Goal: Information Seeking & Learning: Check status

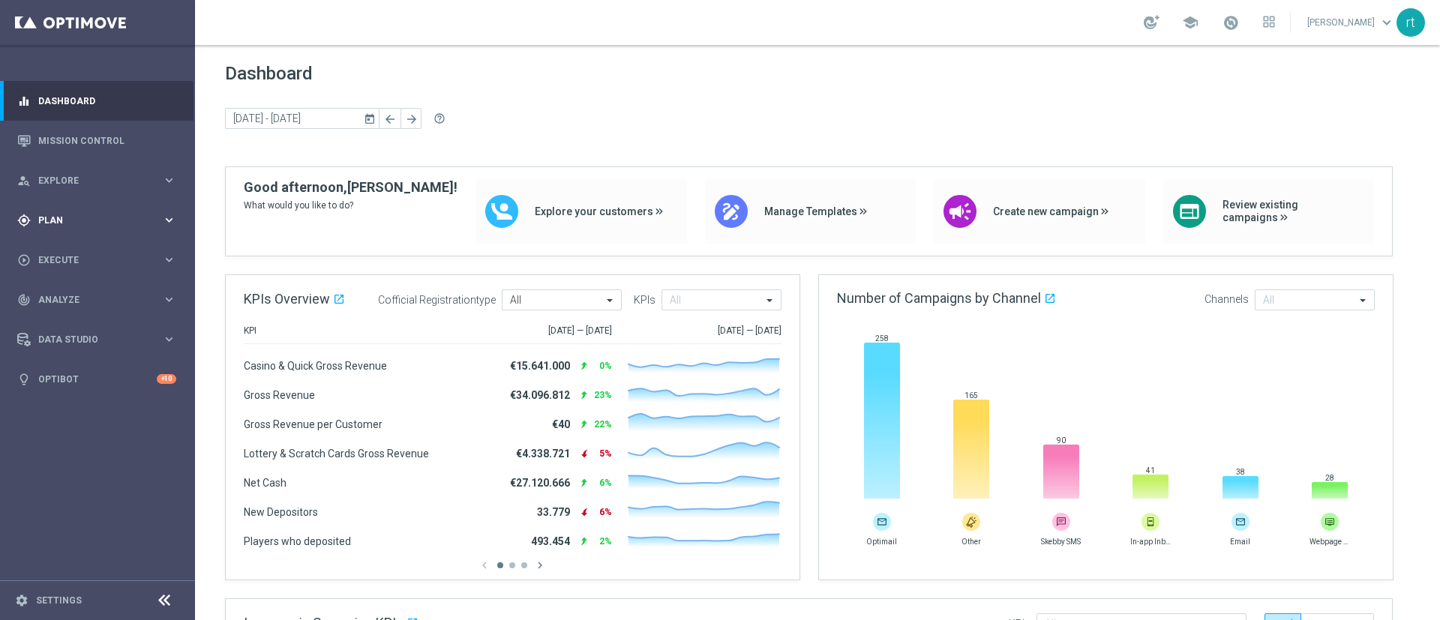
click at [82, 214] on div "gps_fixed Plan" at bounding box center [89, 221] width 145 height 14
click at [77, 248] on link "Target Groups" at bounding box center [97, 251] width 117 height 12
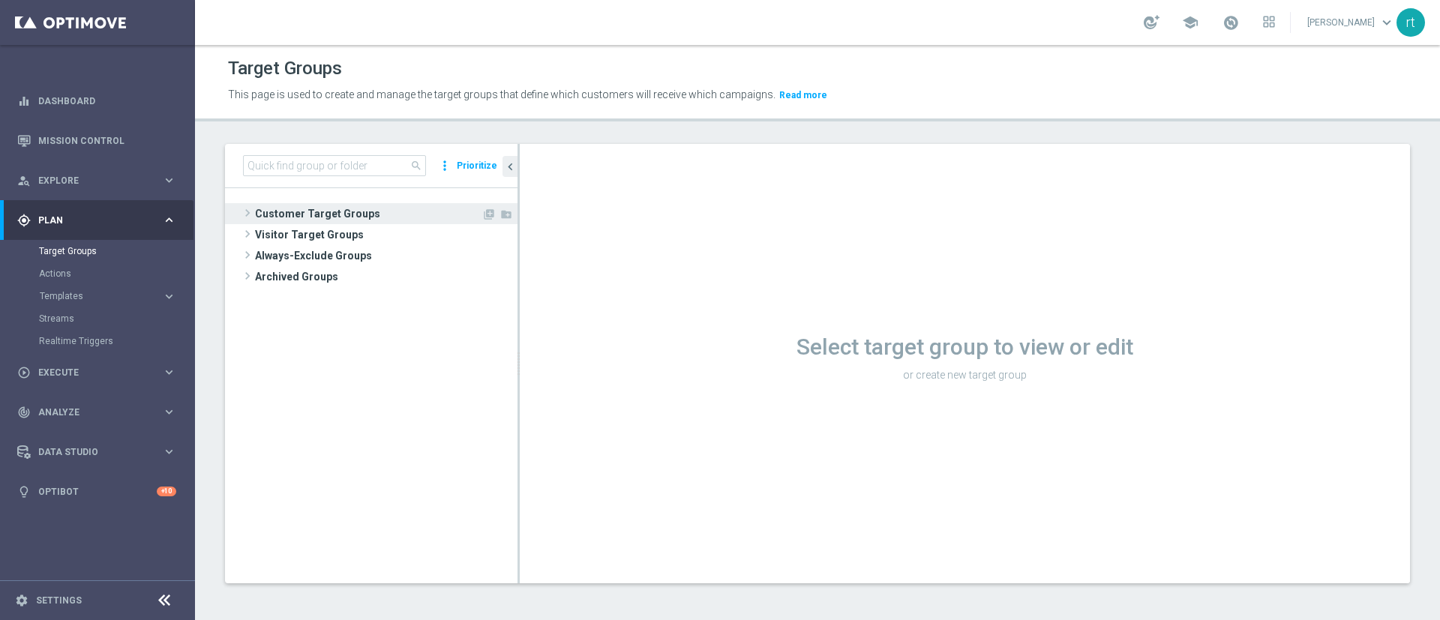
click at [309, 215] on span "Customer Target Groups" at bounding box center [368, 213] width 227 height 21
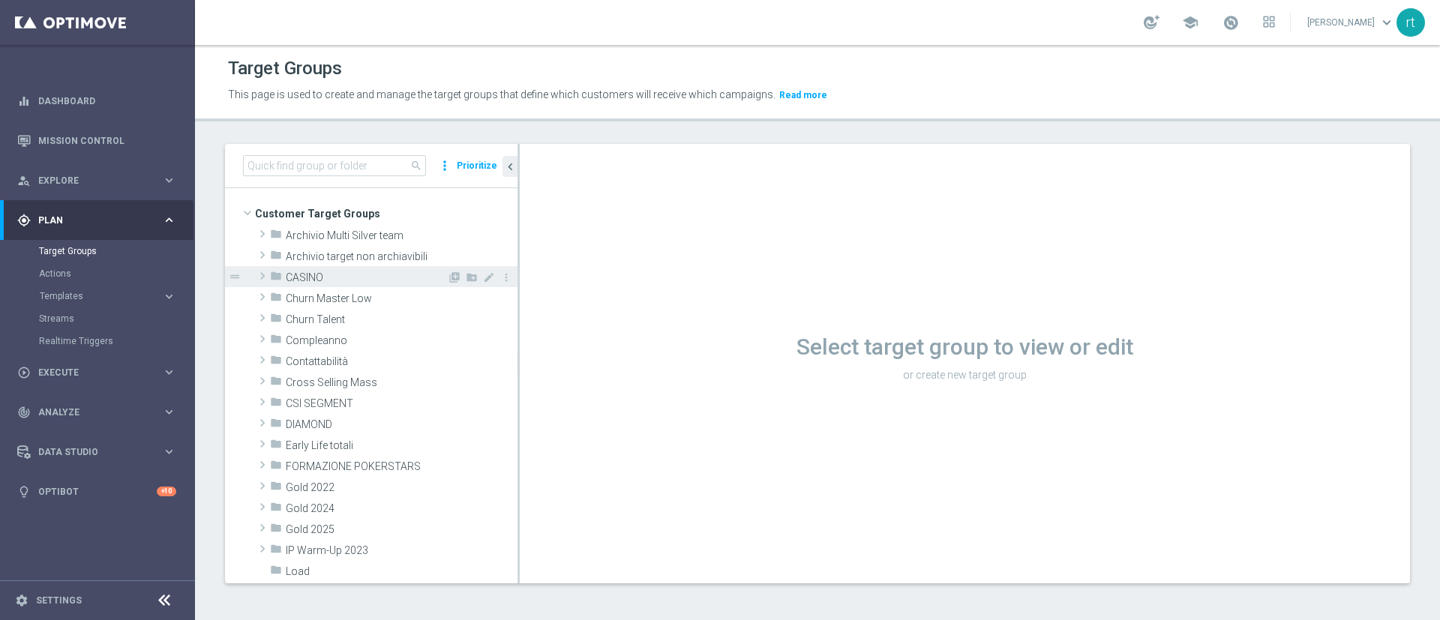
click at [319, 274] on span "CASINO" at bounding box center [366, 278] width 161 height 13
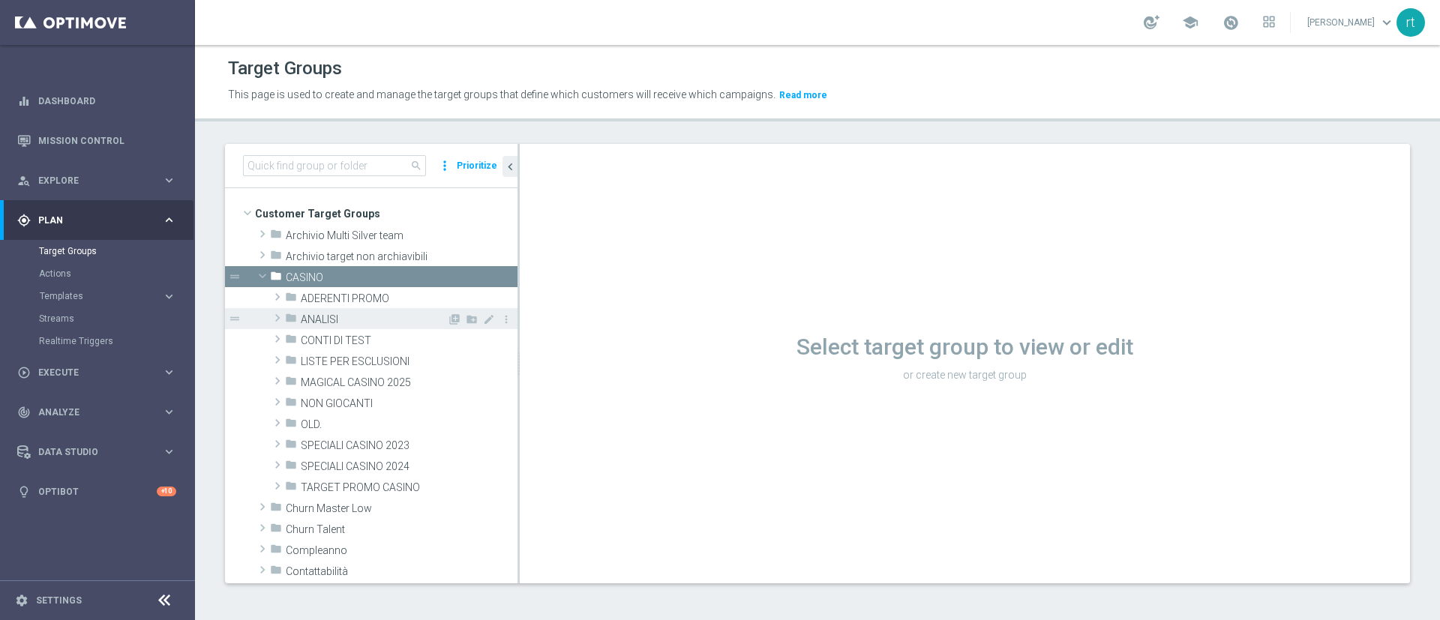
click at [332, 320] on span "ANALISI" at bounding box center [374, 320] width 146 height 13
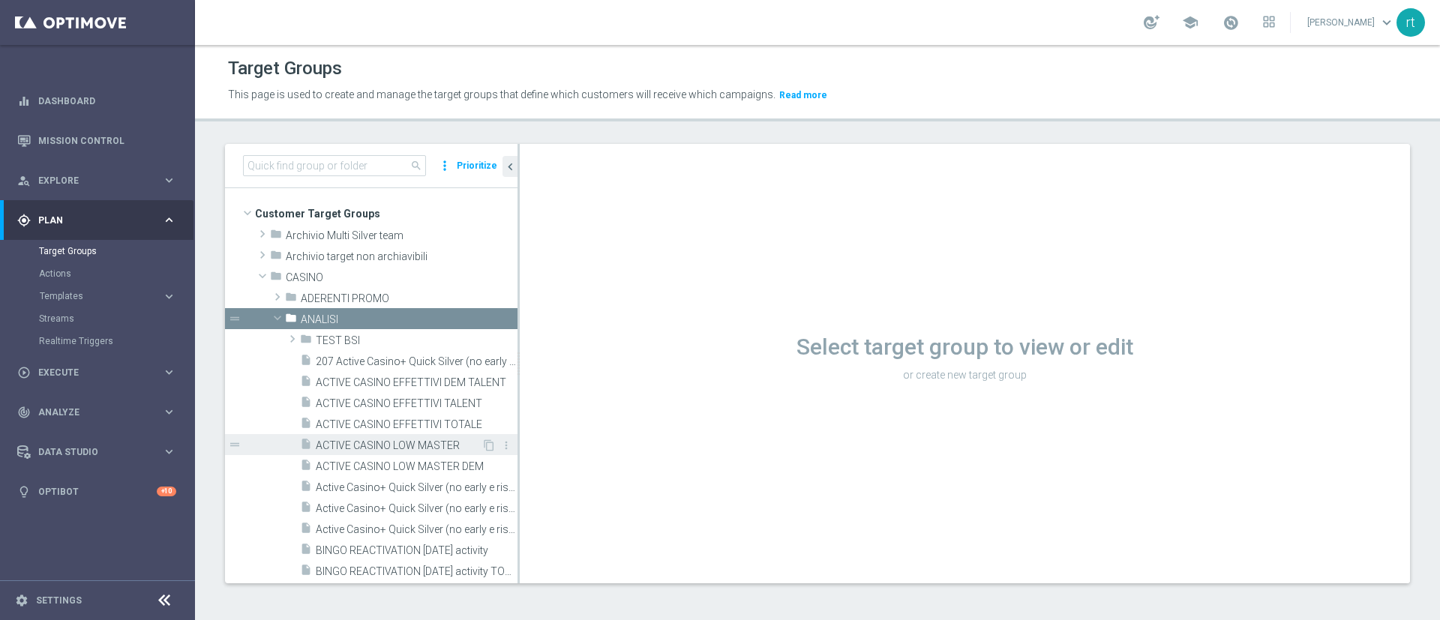
click at [406, 413] on div "insert_drive_file ACTIVE CASINO LOW MASTER" at bounding box center [391, 444] width 182 height 21
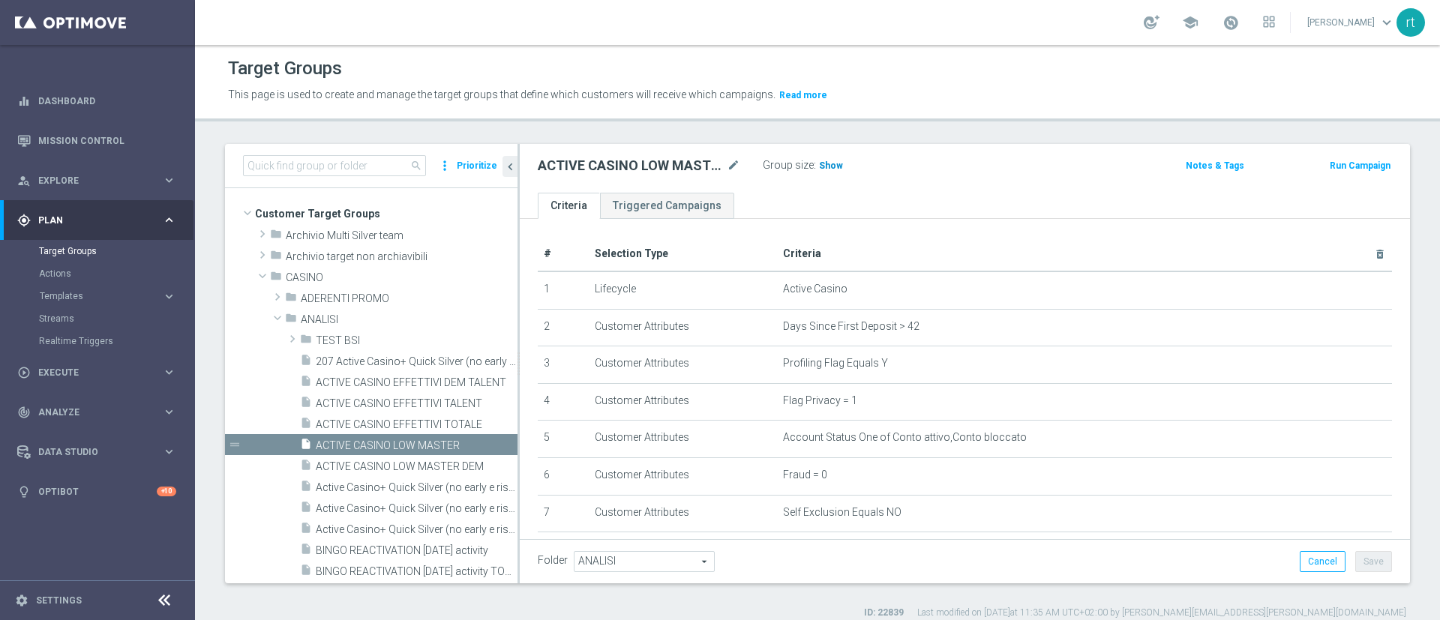
click at [834, 156] on div "Group size : Show" at bounding box center [838, 164] width 150 height 18
click at [827, 165] on span "Show" at bounding box center [831, 166] width 24 height 11
click at [334, 399] on span "ACTIVE CASINO EFFETTIVI TALENT" at bounding box center [399, 404] width 167 height 13
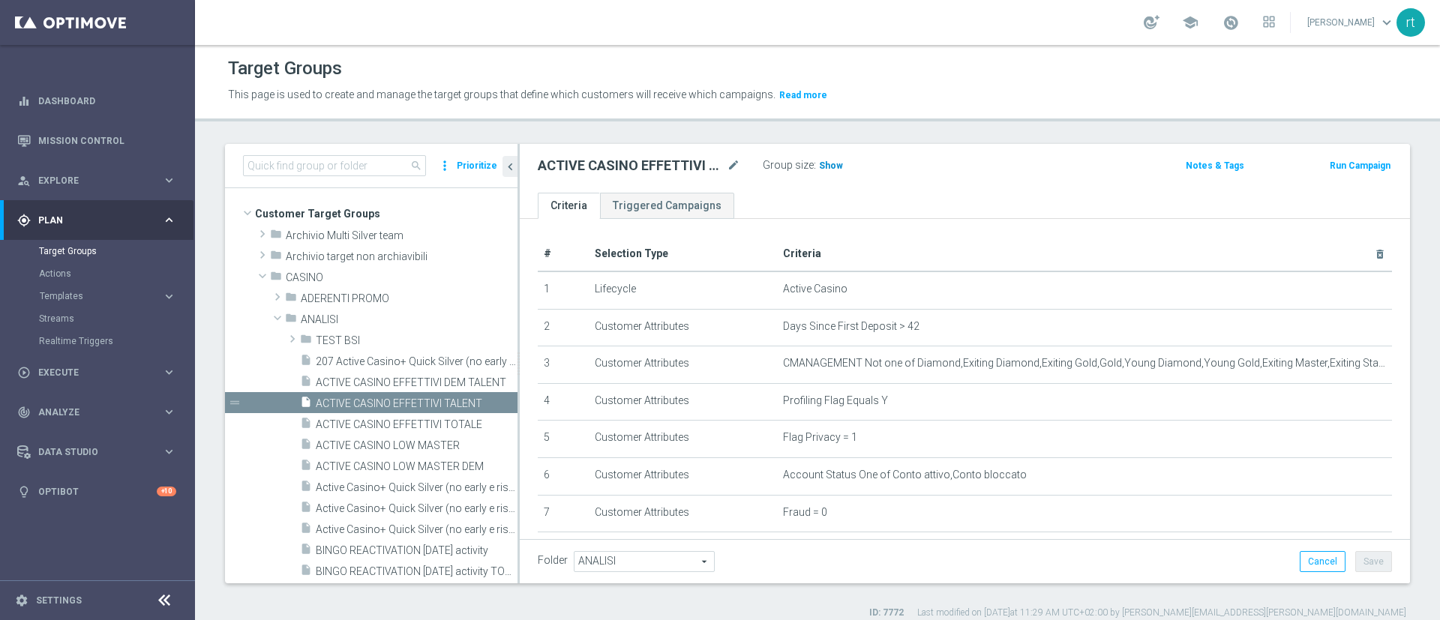
click at [834, 166] on span "Show" at bounding box center [831, 166] width 24 height 11
click at [341, 324] on span "ANALISI" at bounding box center [374, 320] width 146 height 13
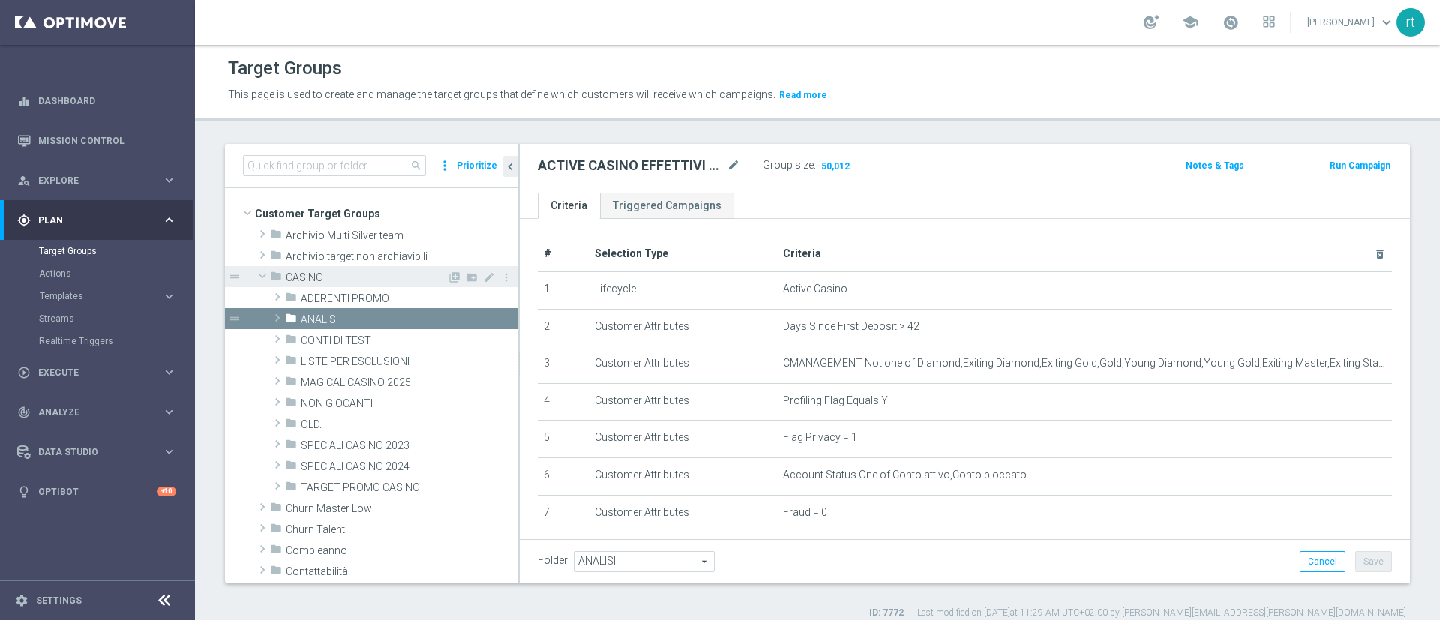
click at [358, 275] on span "CASINO" at bounding box center [366, 278] width 161 height 13
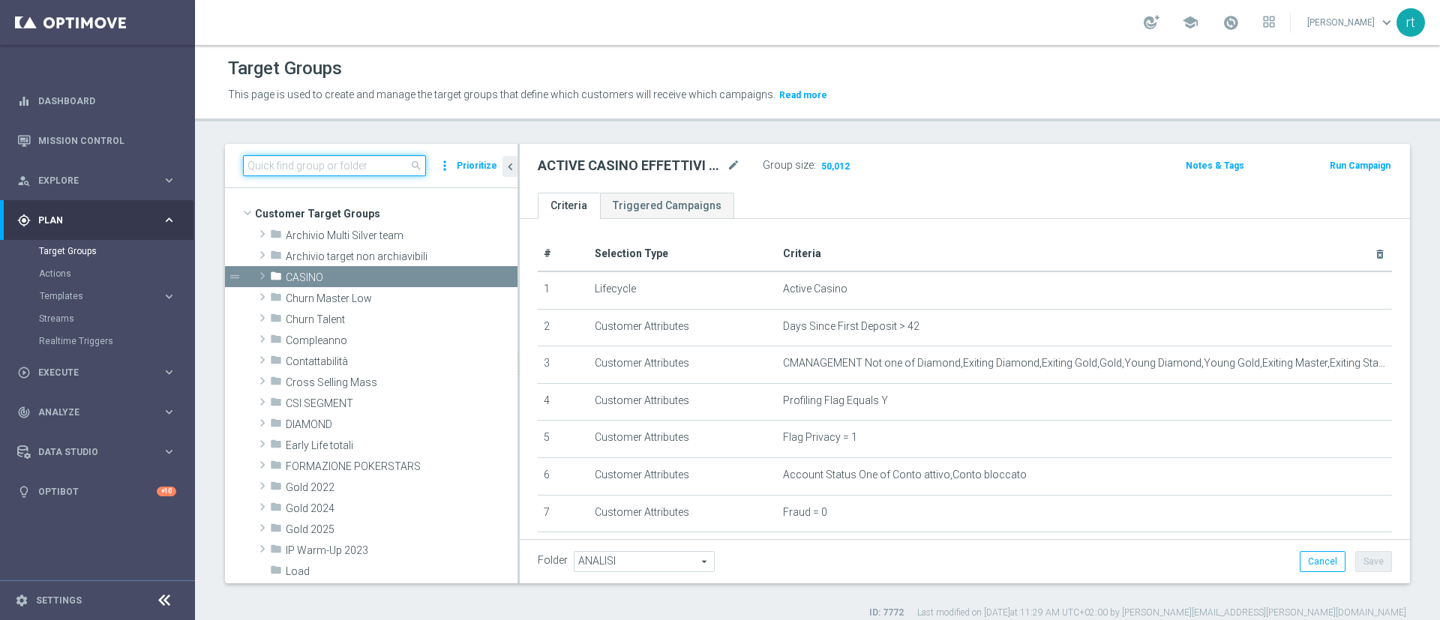
click at [354, 171] on input at bounding box center [334, 165] width 183 height 21
paste input "NEW Active Bingo senza marginalità_CON flag NL"
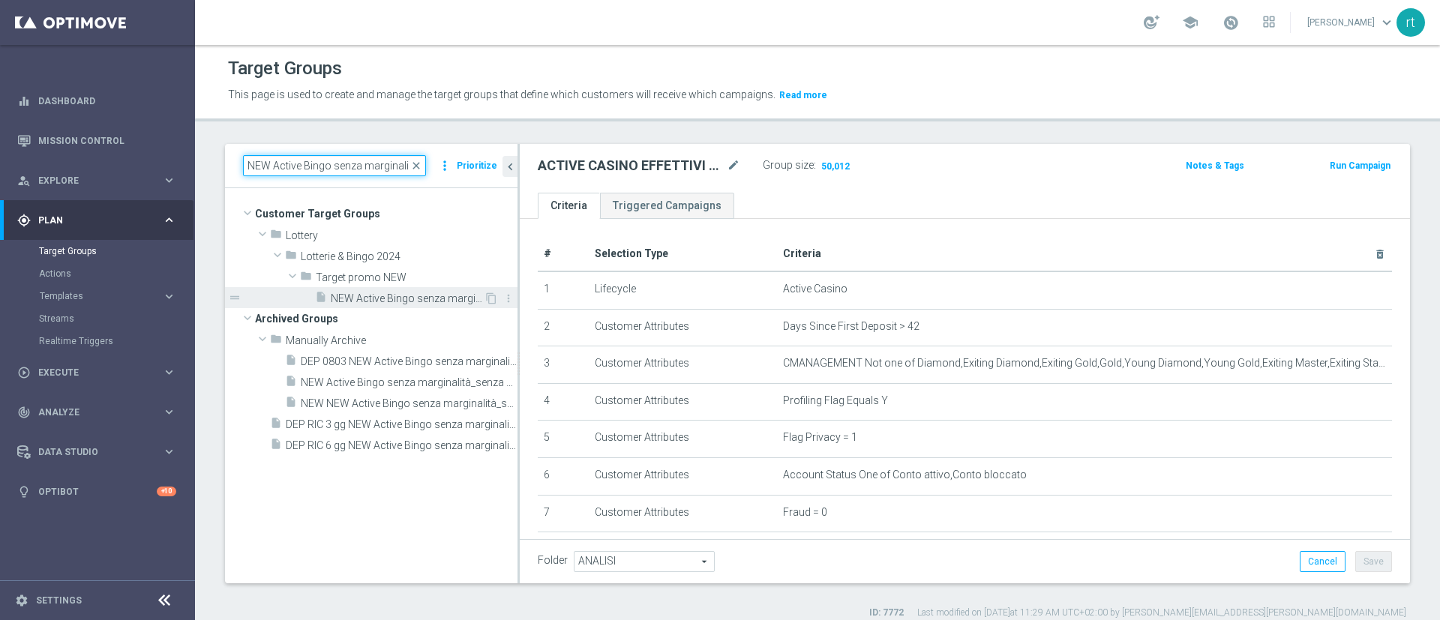
type input "NEW Active Bingo senza marginali"
click at [400, 298] on span "NEW Active Bingo senza marginalità_CON flag NL" at bounding box center [407, 299] width 153 height 13
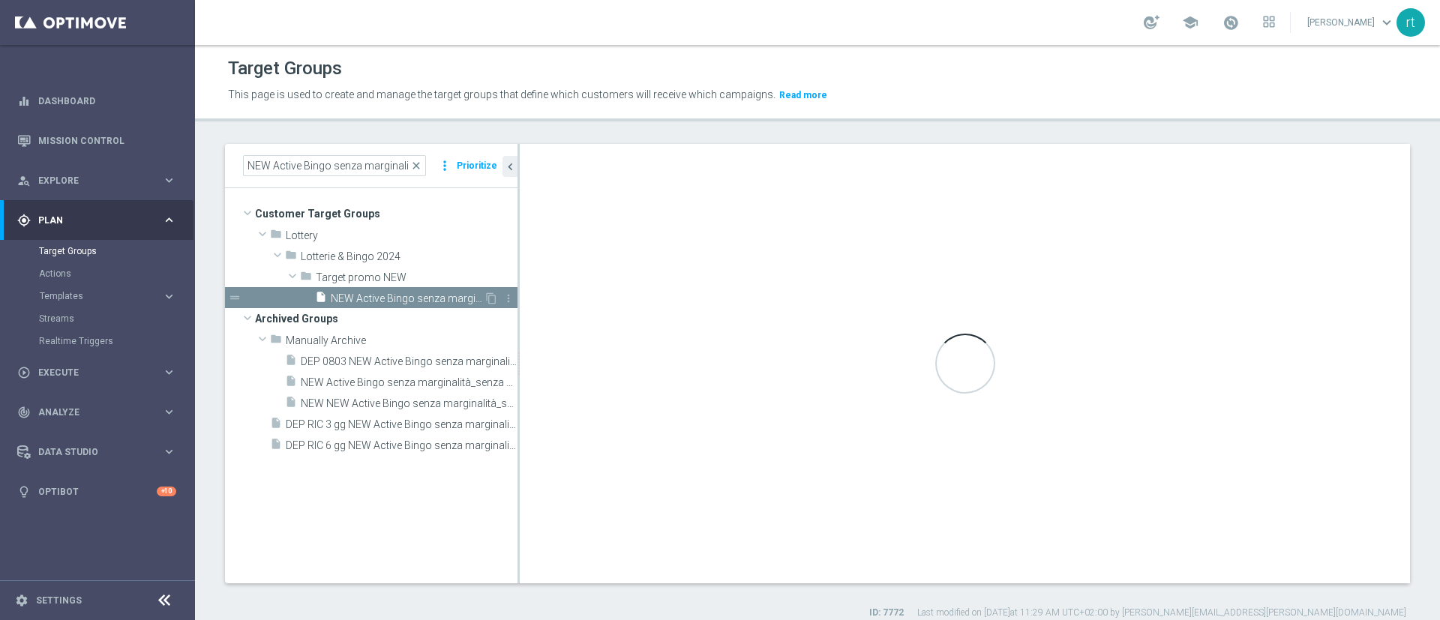
type input "Target promo NEW"
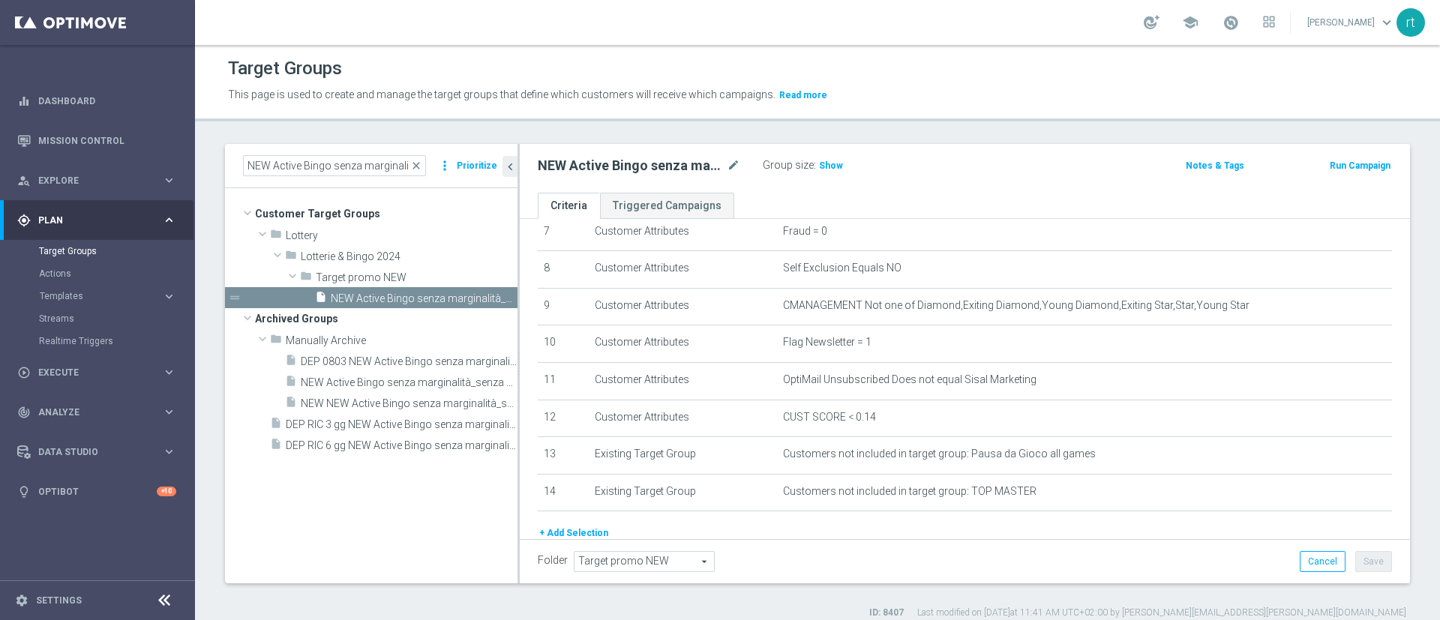
scroll to position [348, 0]
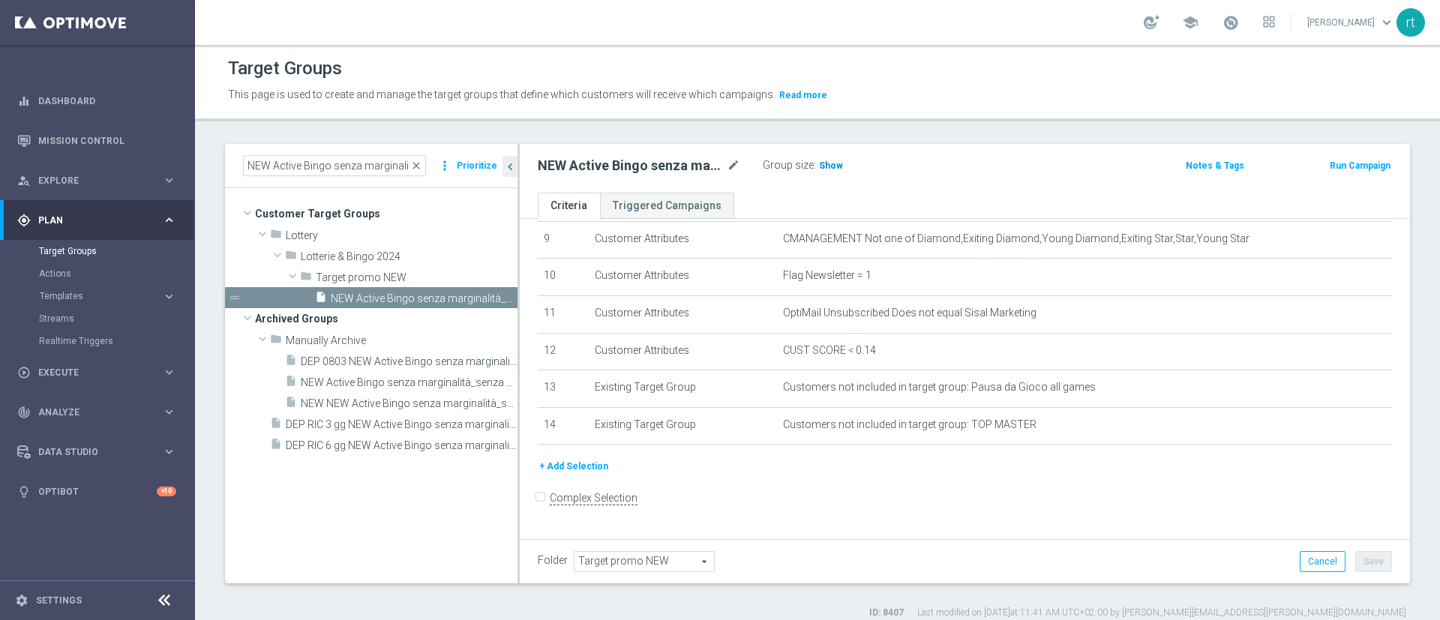
click at [824, 166] on span "Show" at bounding box center [831, 166] width 24 height 11
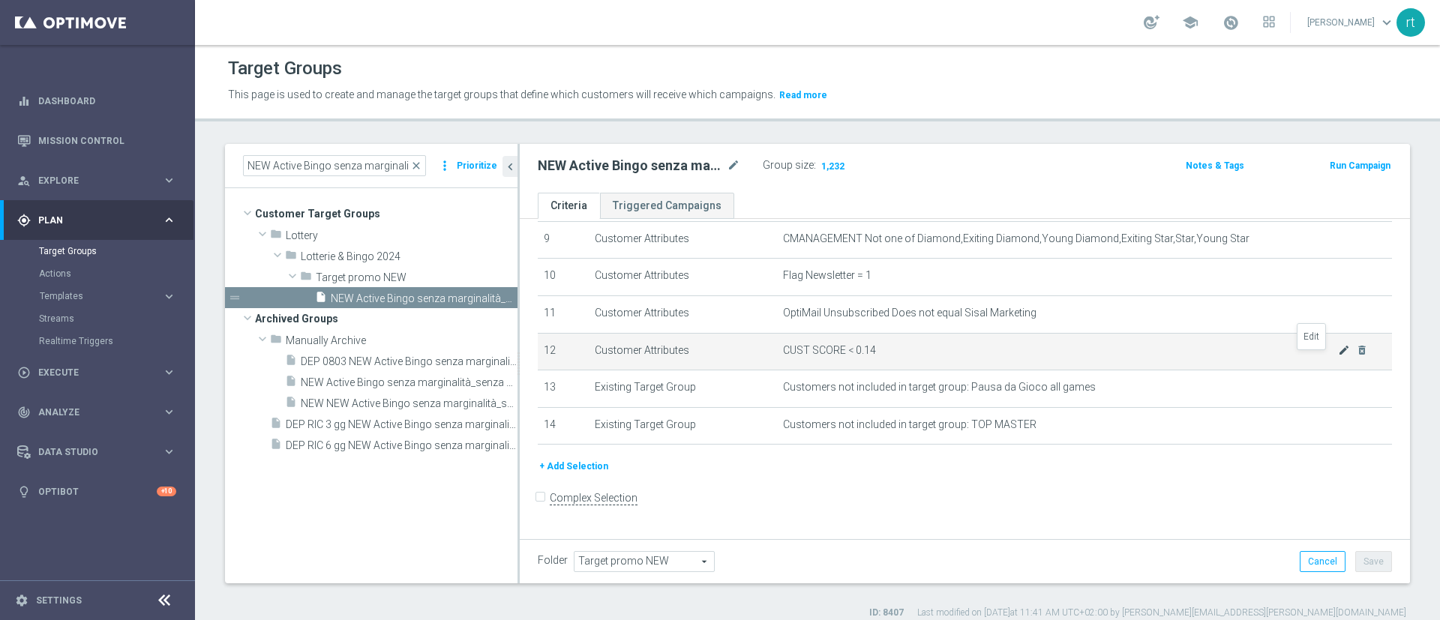
click at [959, 356] on icon "mode_edit" at bounding box center [1344, 350] width 12 height 12
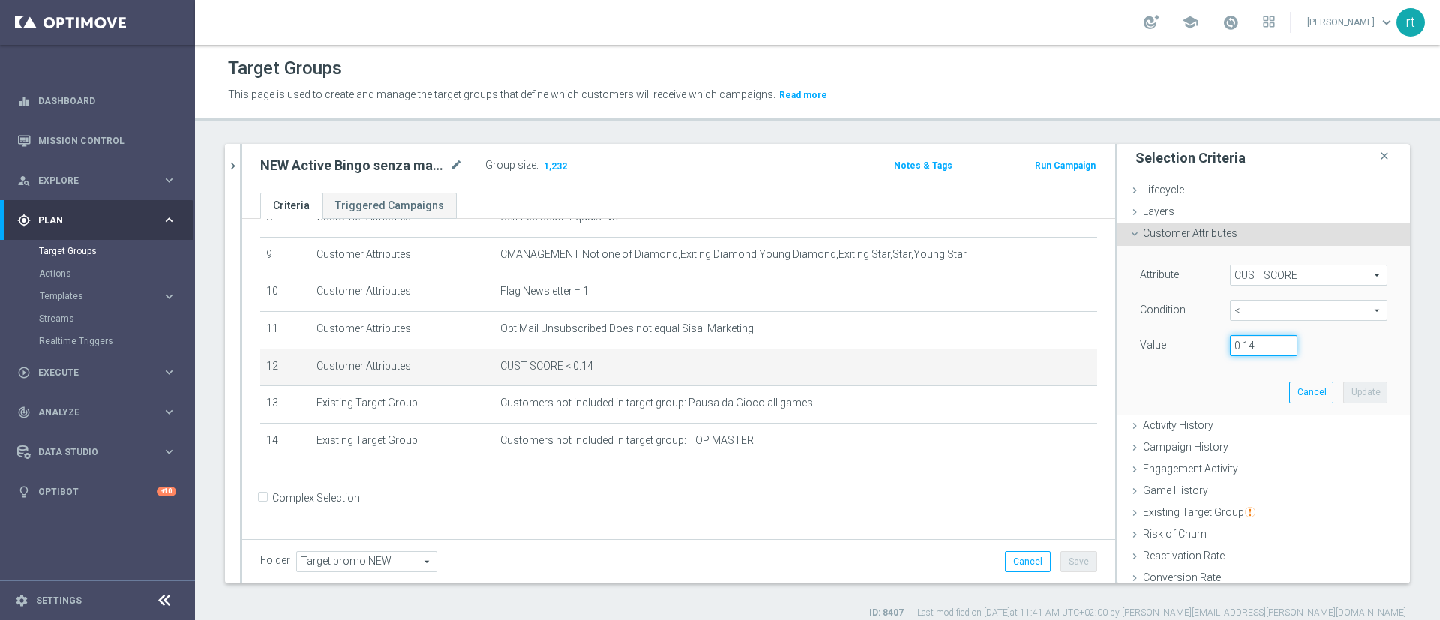
click at [959, 348] on input "0.14" at bounding box center [1264, 345] width 68 height 21
type input "0.15"
click at [959, 394] on button "Update" at bounding box center [1366, 392] width 44 height 21
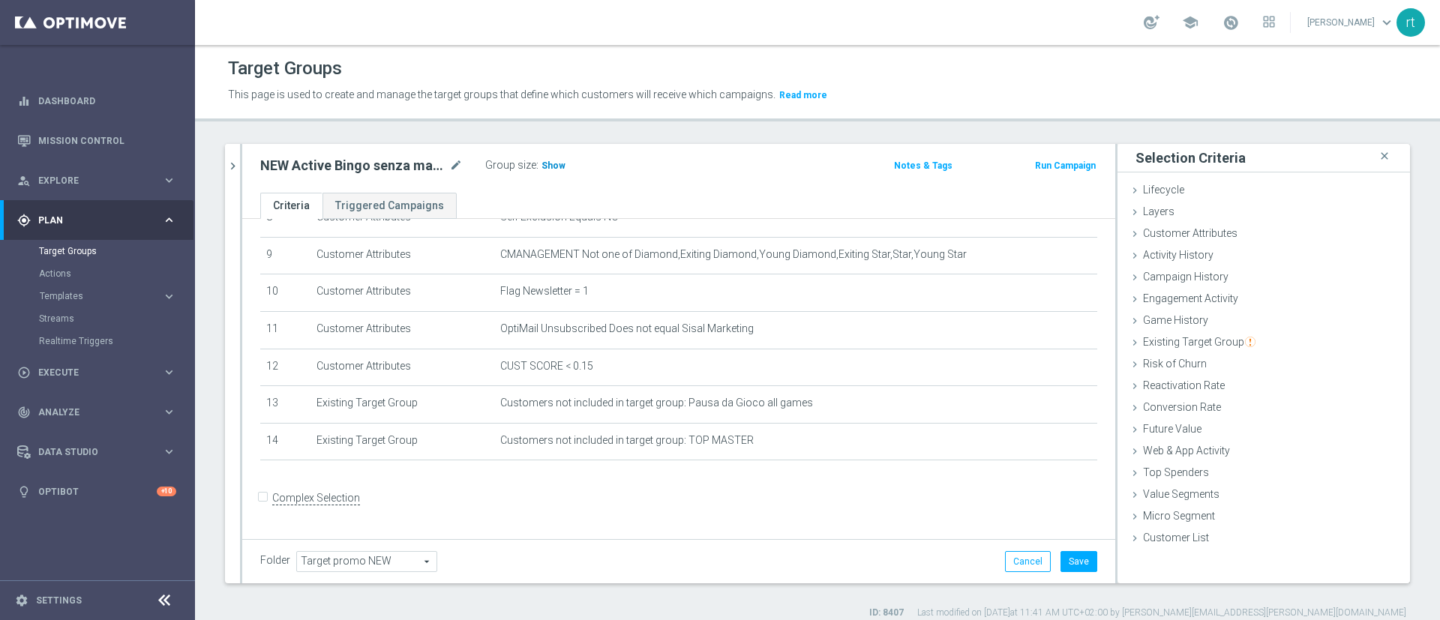
click at [542, 166] on span "Show" at bounding box center [554, 166] width 24 height 11
click at [959, 413] on button "Save" at bounding box center [1079, 561] width 37 height 21
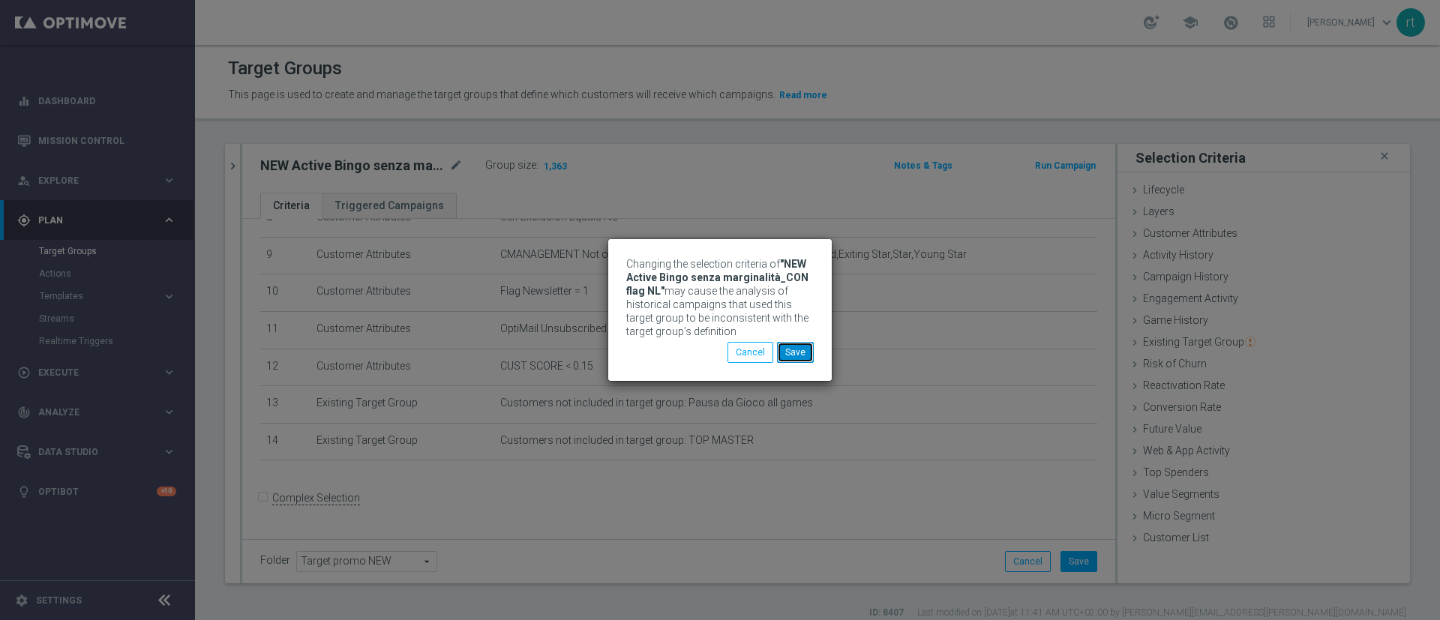
click at [810, 353] on button "Save" at bounding box center [795, 352] width 37 height 21
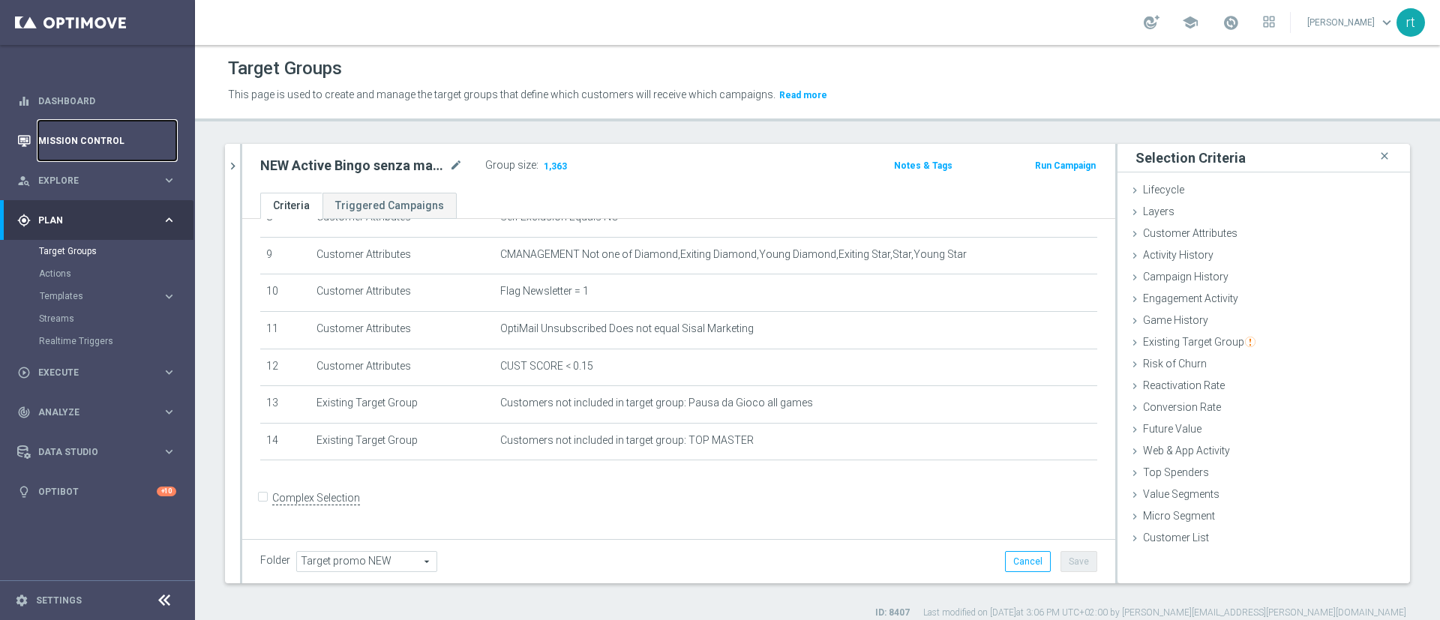
click at [71, 151] on link "Mission Control" at bounding box center [107, 141] width 138 height 40
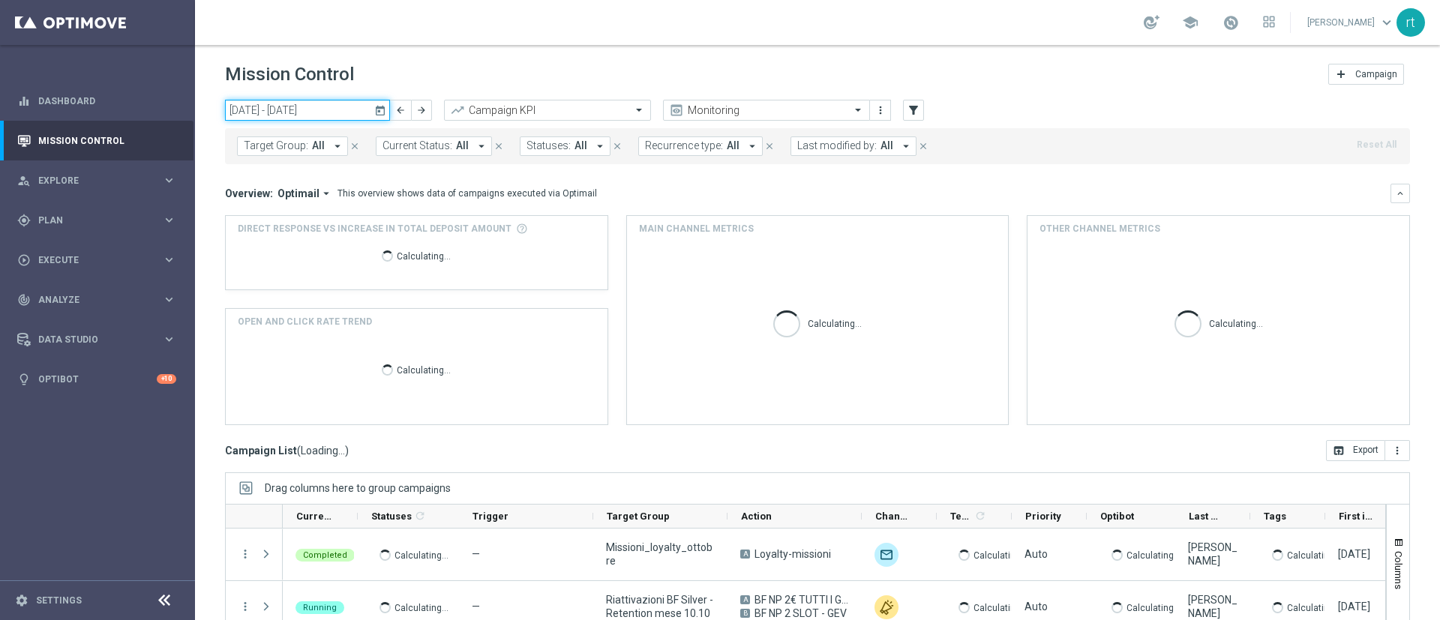
click at [319, 106] on input "06 Oct 2025 - 12 Oct 2025" at bounding box center [307, 110] width 165 height 21
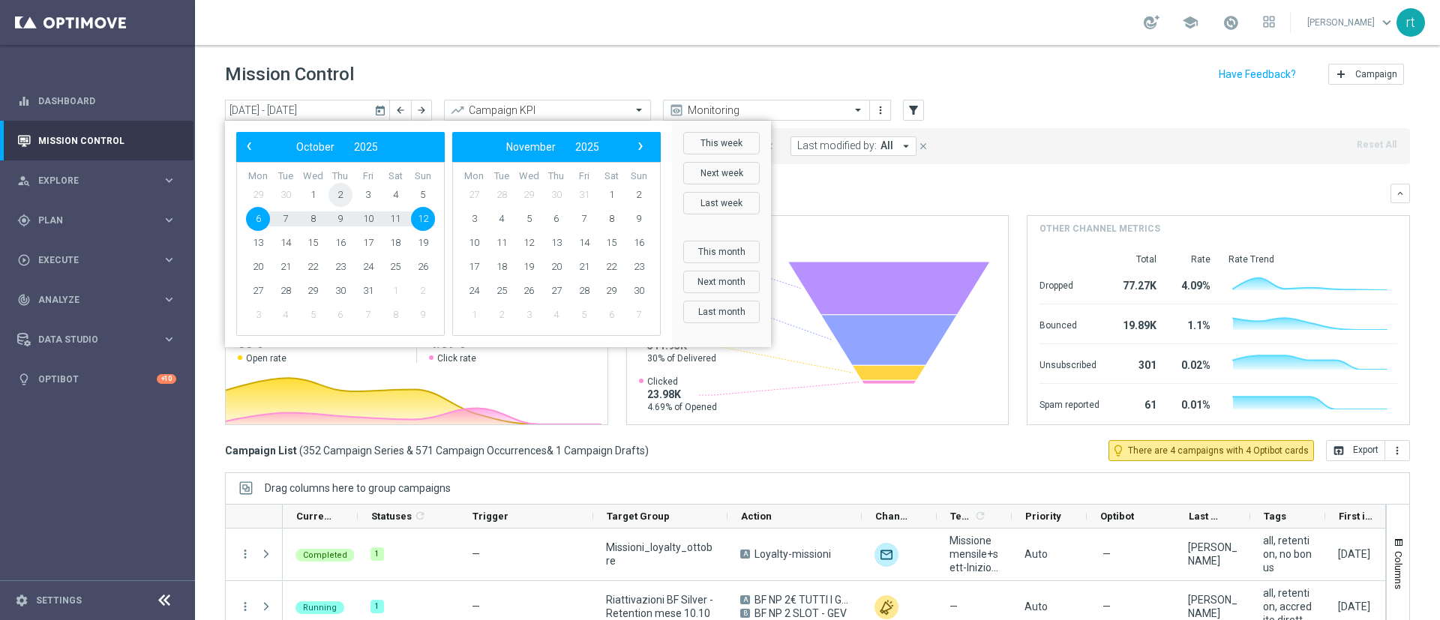
click at [339, 198] on span "2" at bounding box center [341, 195] width 24 height 24
type input "[DATE] - [DATE]"
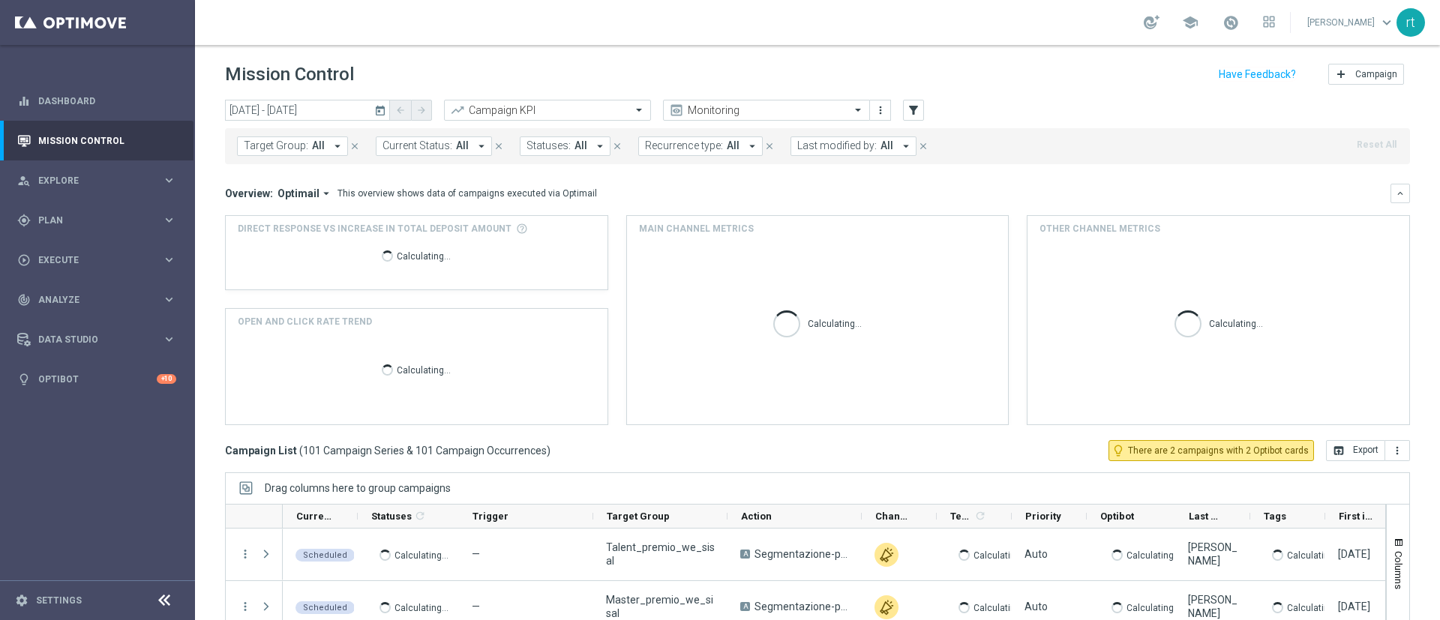
click at [833, 148] on span "Last modified by:" at bounding box center [837, 146] width 80 height 13
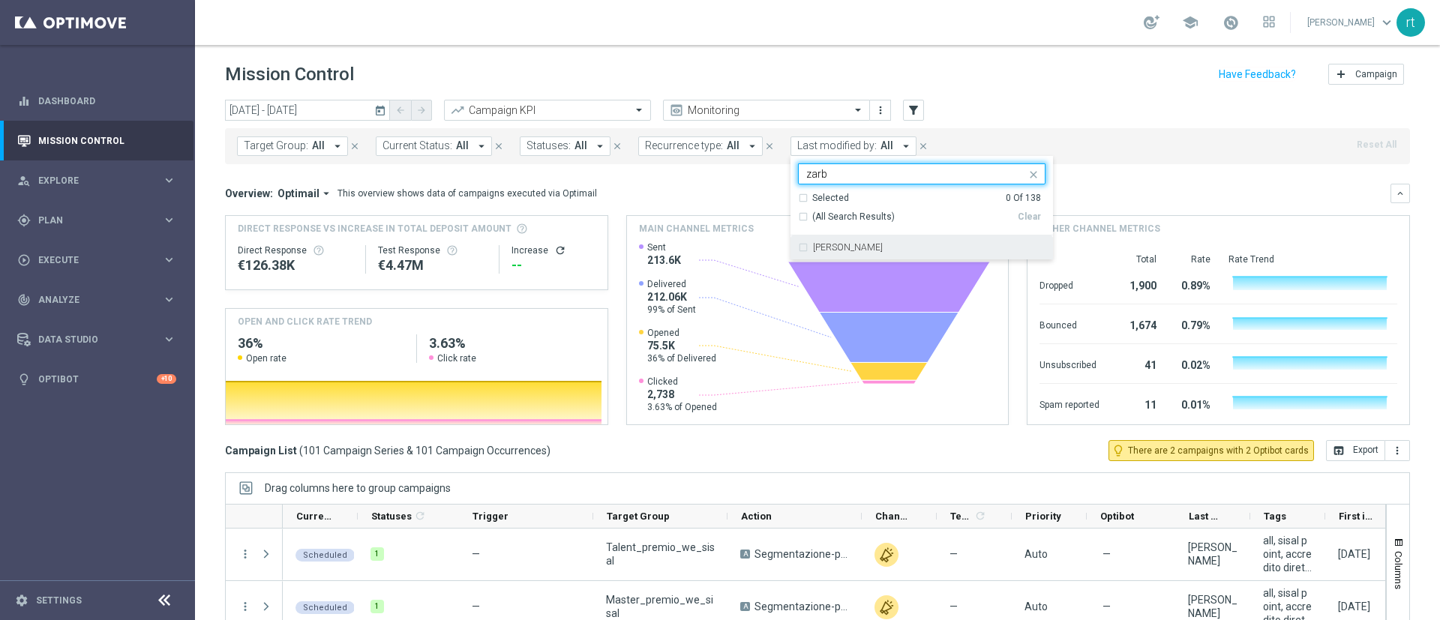
click at [833, 248] on label "Elena Zarbin" at bounding box center [848, 247] width 70 height 9
type input "zarb"
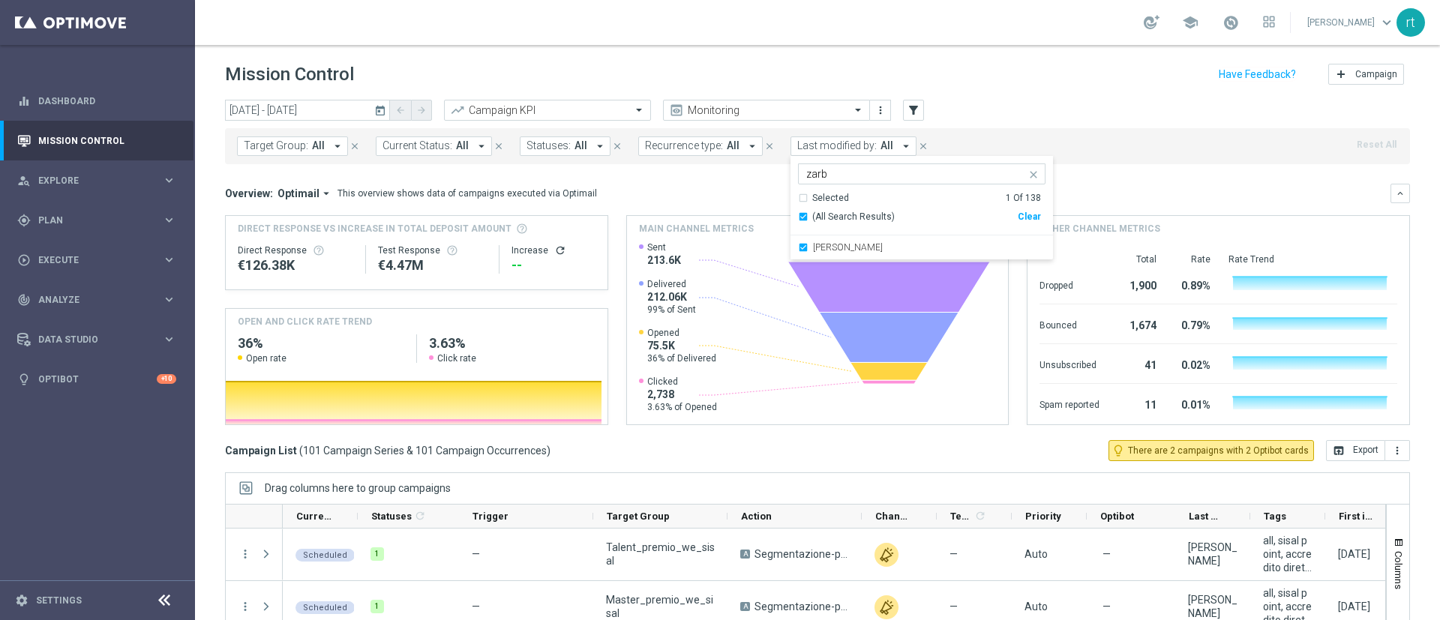
click at [810, 55] on header "Mission Control add Campaign" at bounding box center [817, 72] width 1245 height 55
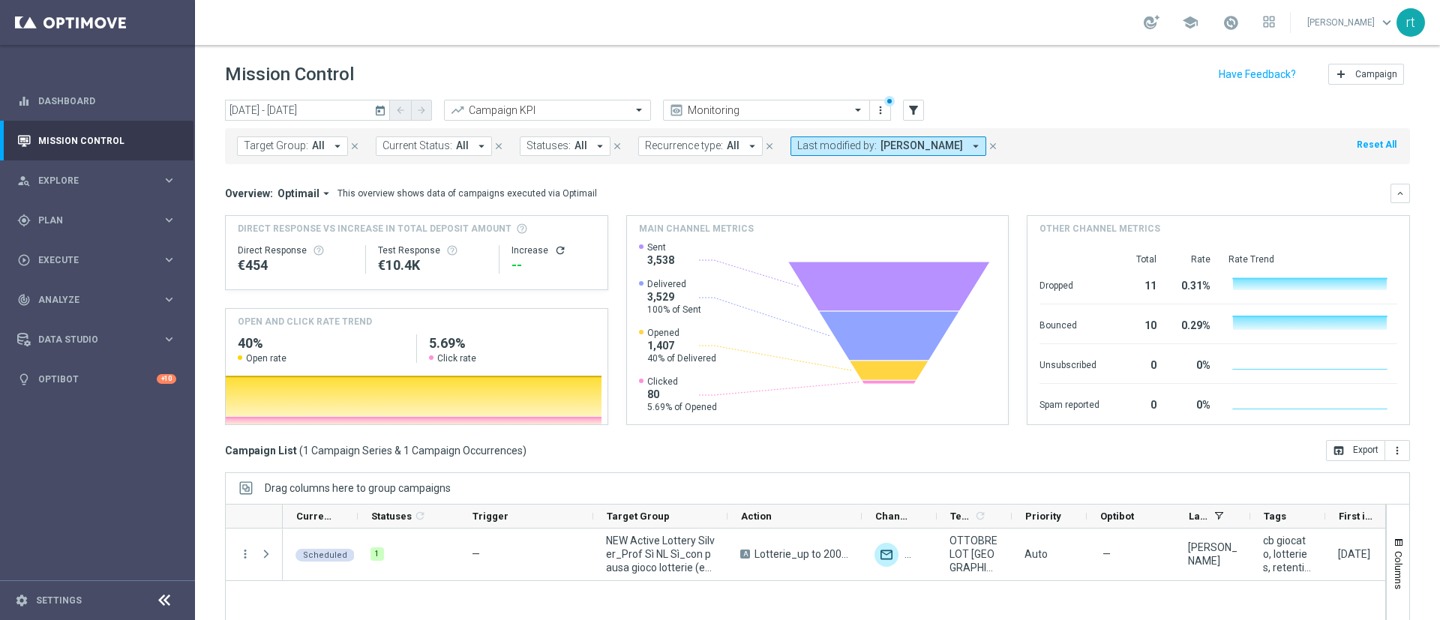
scroll to position [130, 0]
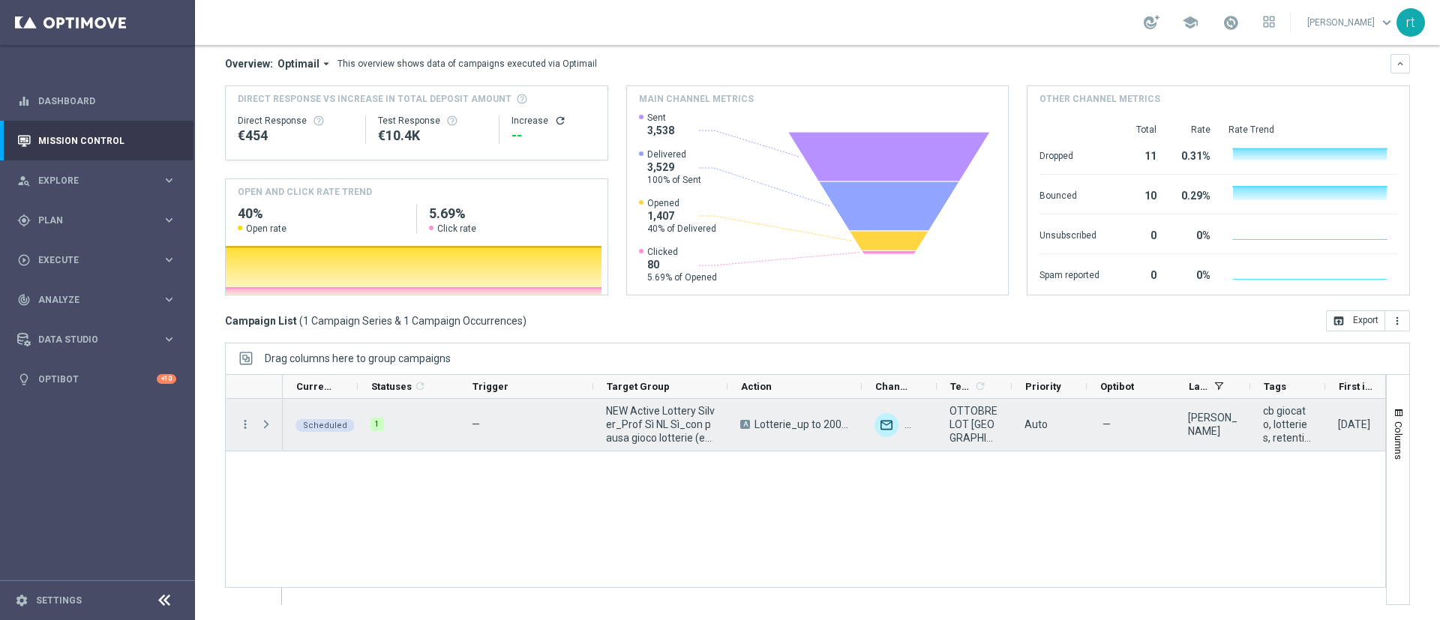
click at [252, 413] on div "more_vert" at bounding box center [239, 425] width 27 height 52
click at [250, 413] on icon "more_vert" at bounding box center [246, 425] width 14 height 14
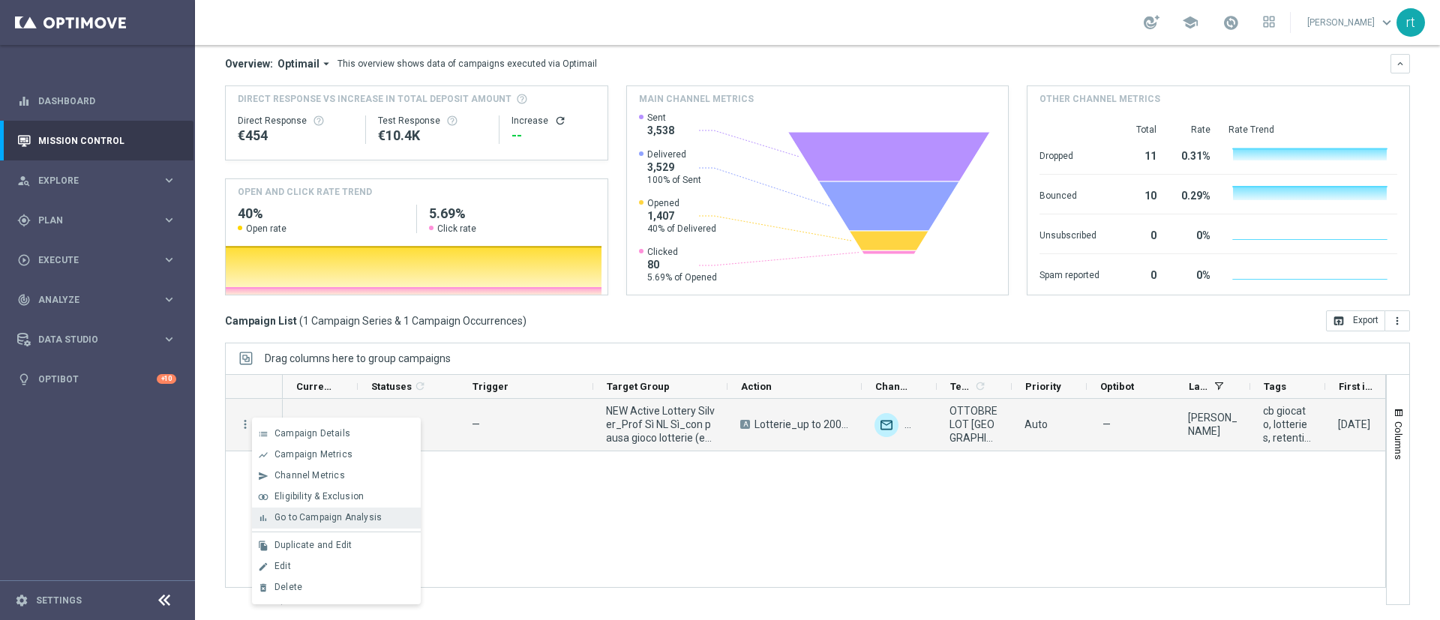
click at [330, 413] on span "Go to Campaign Analysis" at bounding box center [328, 517] width 107 height 11
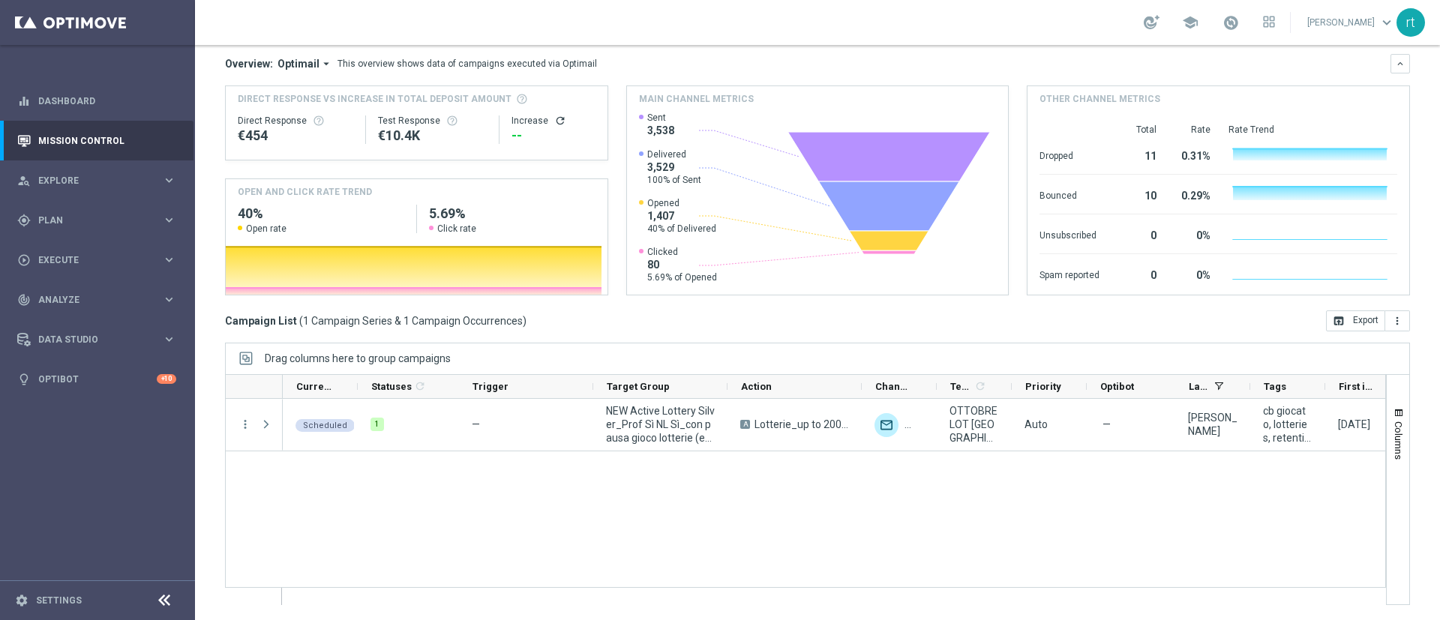
scroll to position [0, 0]
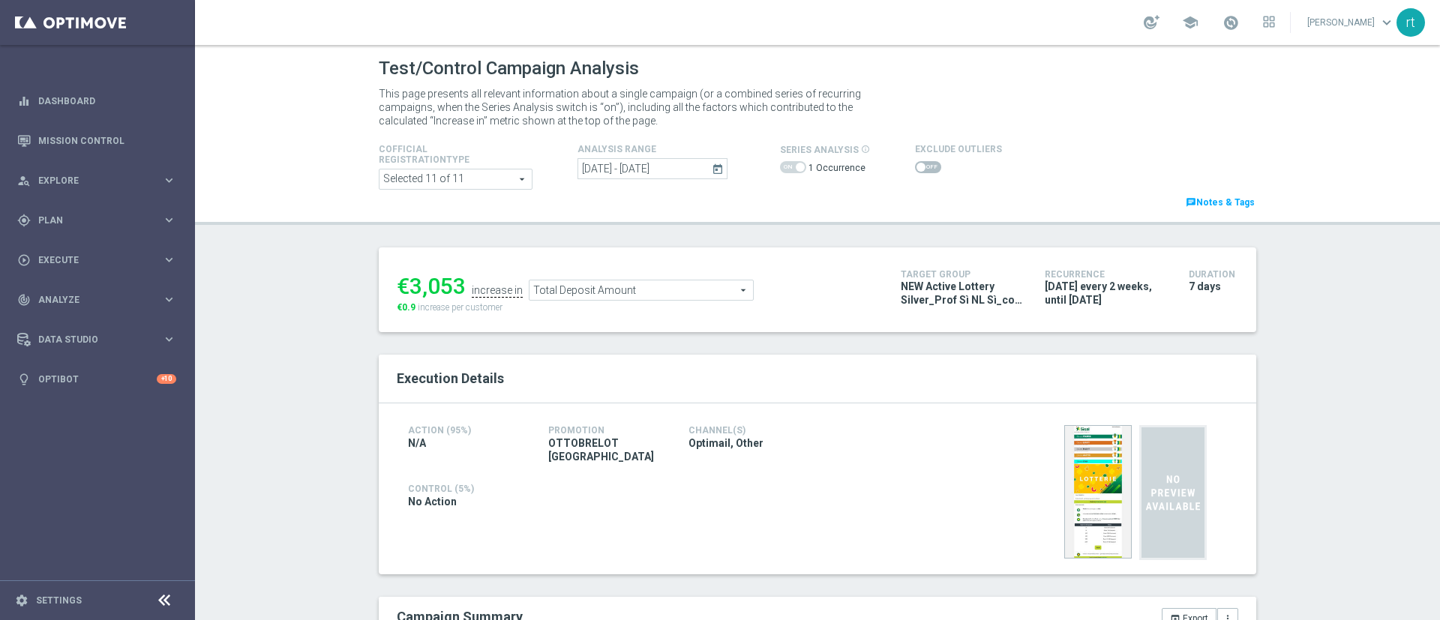
click at [329, 392] on div "Test/Control Campaign Analysis This page presents all relevant information abou…" at bounding box center [817, 332] width 1245 height 575
click at [712, 173] on icon "today" at bounding box center [719, 169] width 14 height 14
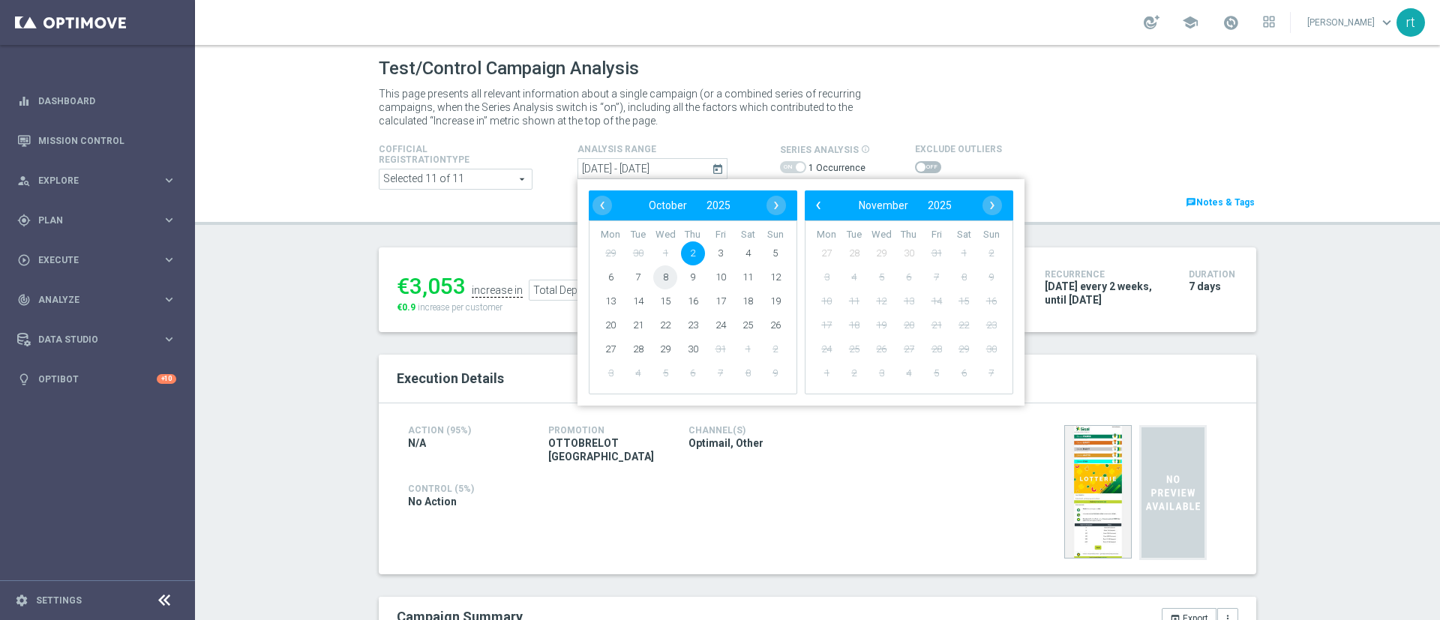
click at [655, 281] on span "8" at bounding box center [665, 278] width 24 height 24
click at [689, 248] on span "2" at bounding box center [693, 254] width 24 height 24
click at [681, 250] on span "2" at bounding box center [693, 254] width 24 height 24
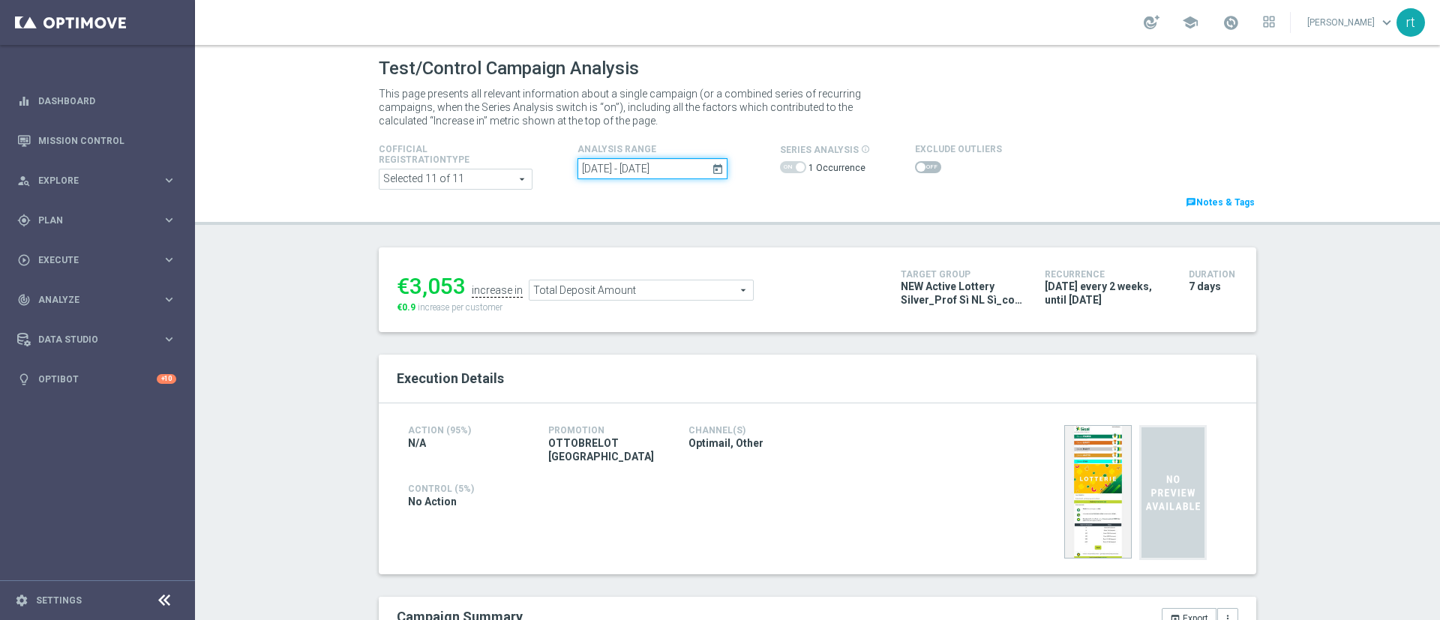
click at [669, 161] on input "[DATE] - [DATE]" at bounding box center [653, 168] width 150 height 21
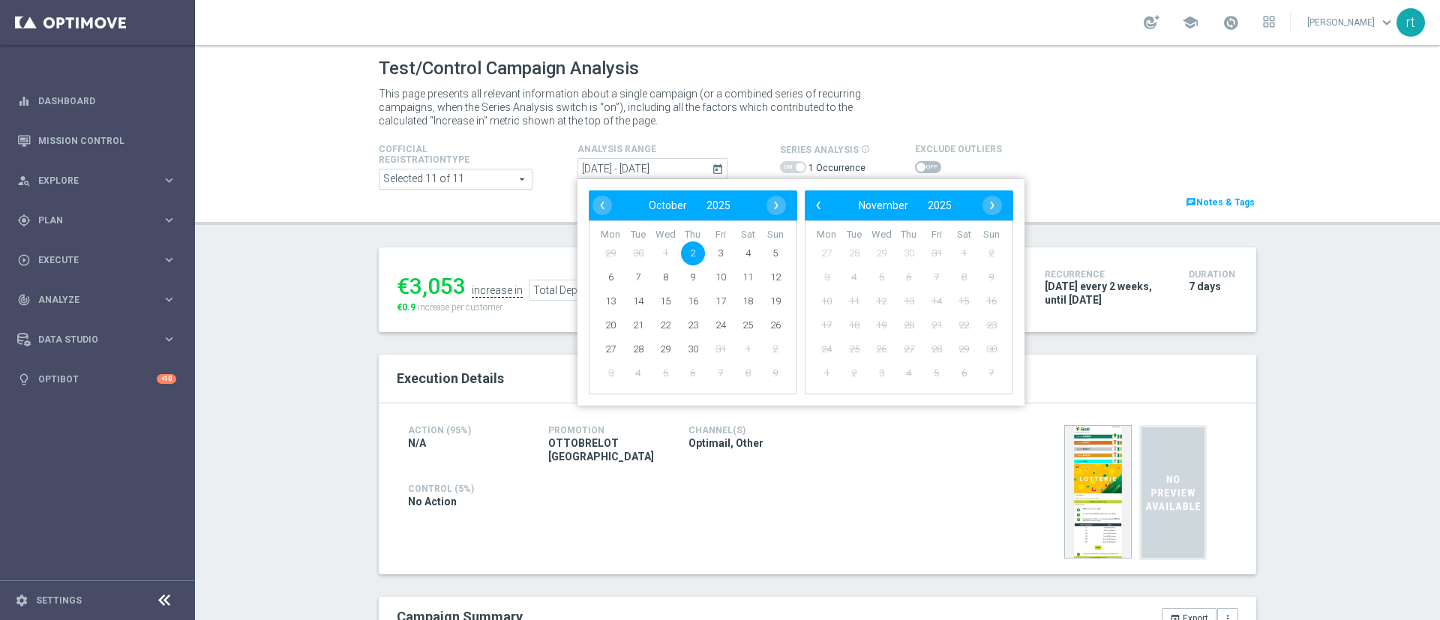
click at [683, 246] on span "2" at bounding box center [693, 254] width 24 height 24
click at [659, 278] on span "8" at bounding box center [665, 278] width 24 height 24
type input "[DATE] - [DATE]"
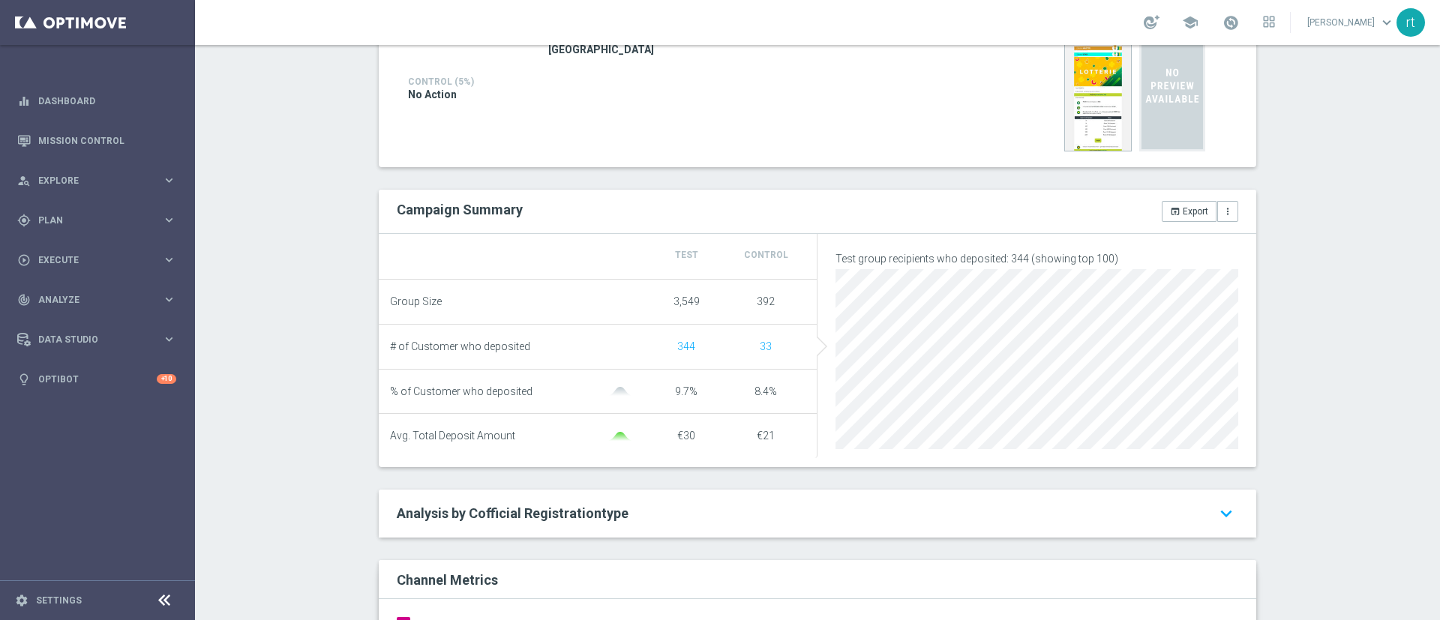
scroll to position [58, 0]
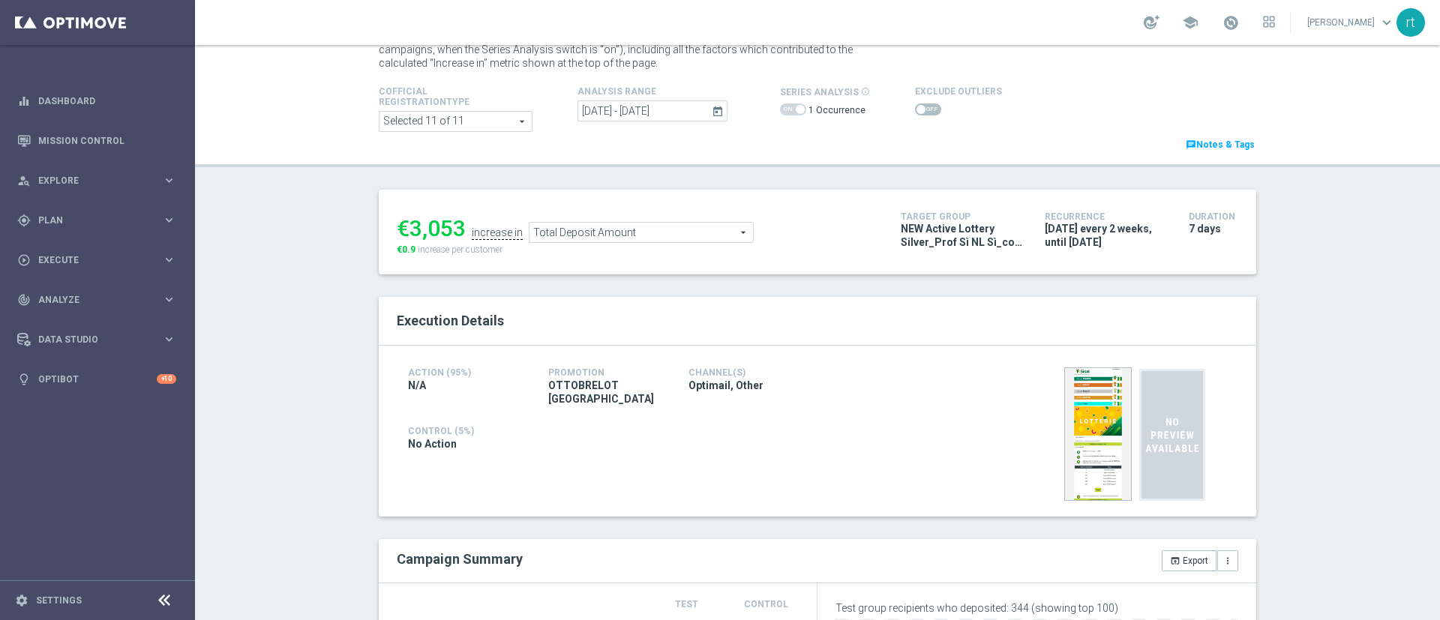
click at [626, 237] on span "Total Deposit Amount" at bounding box center [642, 233] width 224 height 20
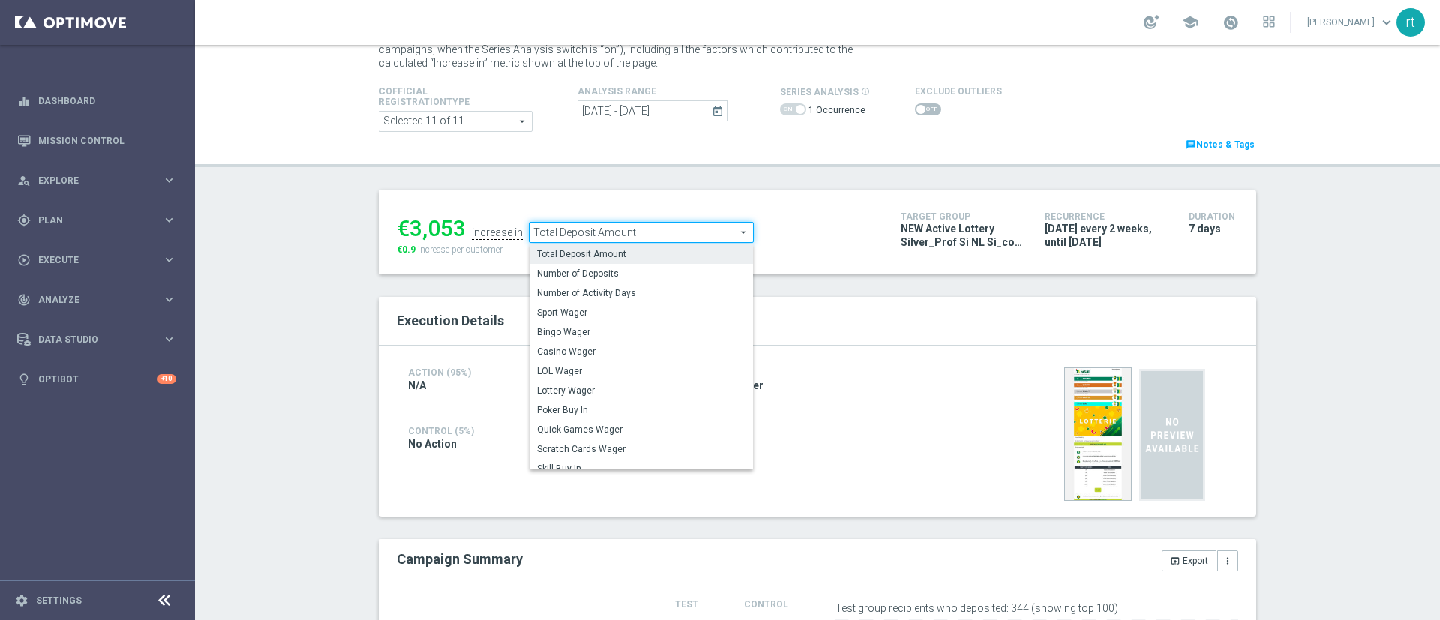
click at [799, 195] on div "€3,053 increase in Total Deposit Amount Total Deposit Amount arrow_drop_down se…" at bounding box center [818, 232] width 878 height 85
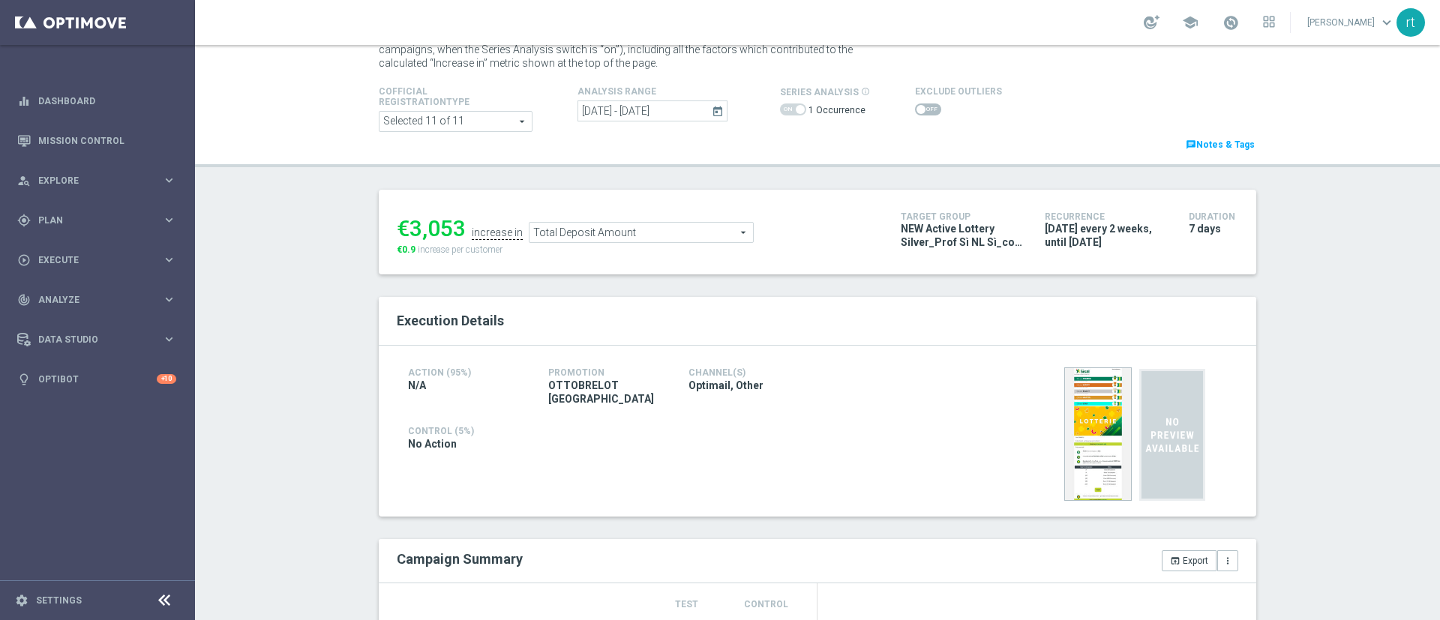
click at [915, 113] on span at bounding box center [928, 110] width 26 height 12
click at [915, 113] on input "checkbox" at bounding box center [928, 110] width 26 height 12
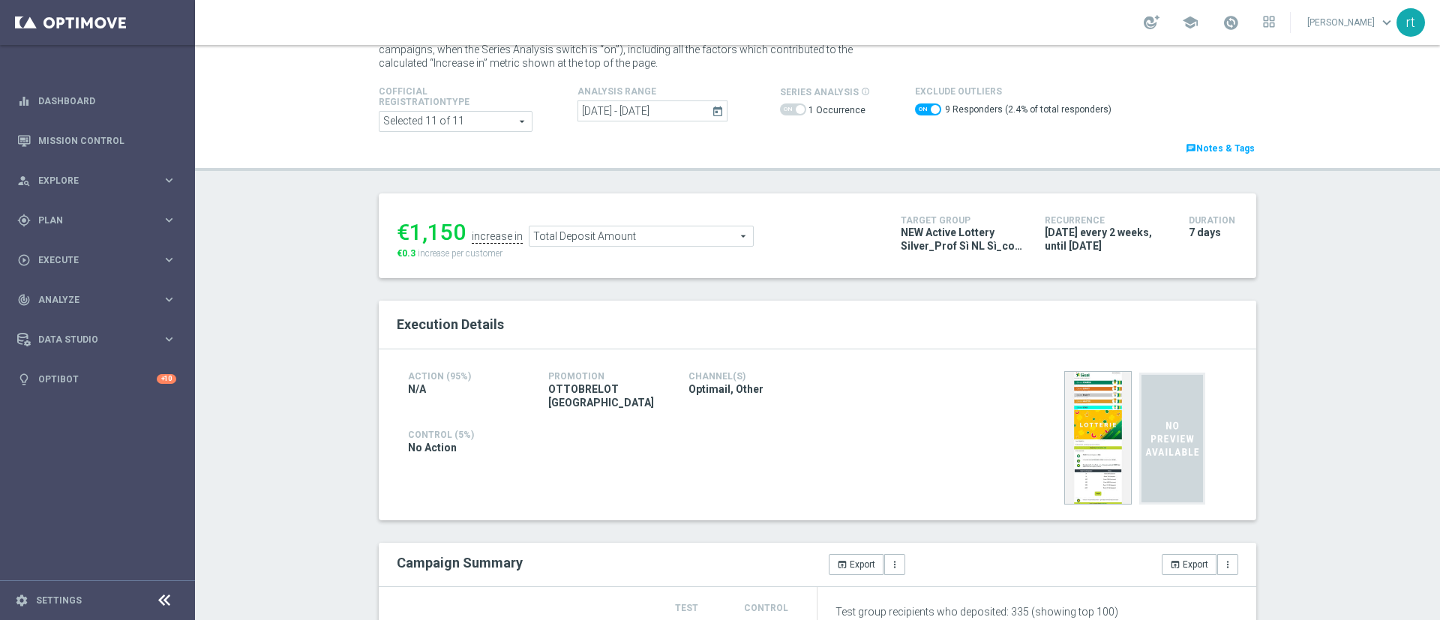
click at [566, 233] on span "Total Deposit Amount" at bounding box center [642, 237] width 224 height 20
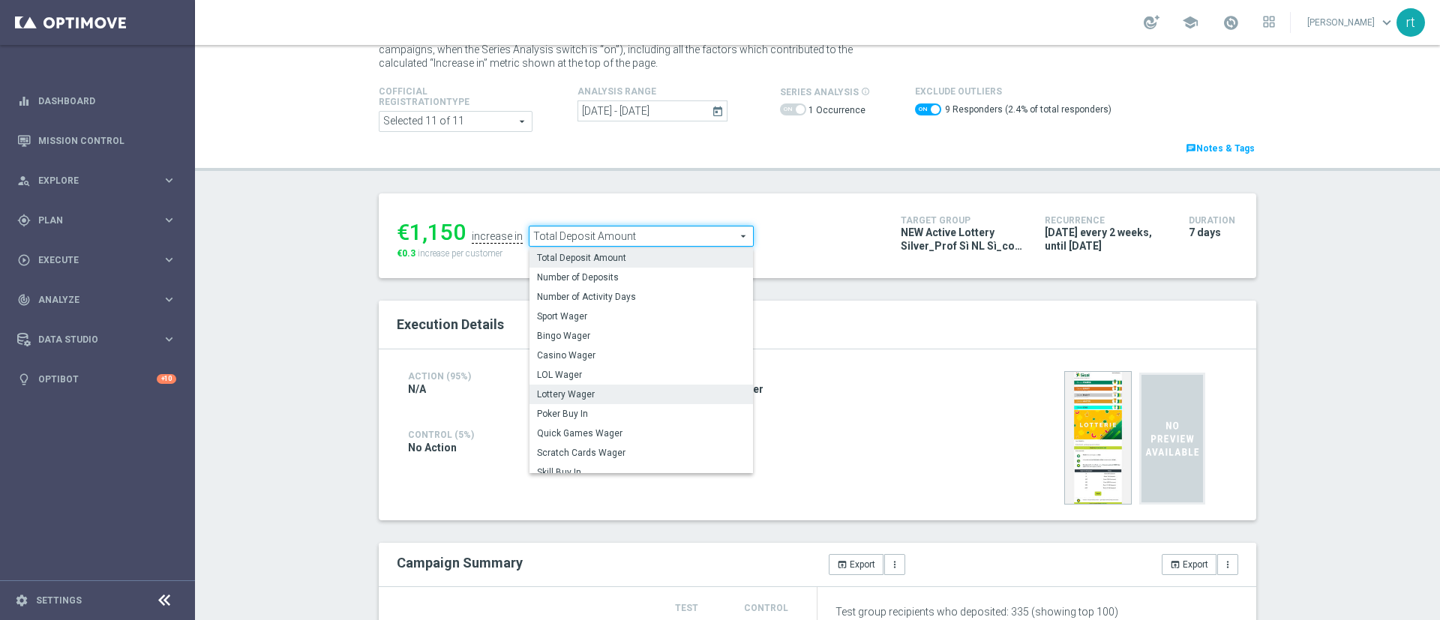
click at [588, 391] on span "Lottery Wager" at bounding box center [641, 395] width 209 height 12
checkbox input "false"
type input "Lottery Wager"
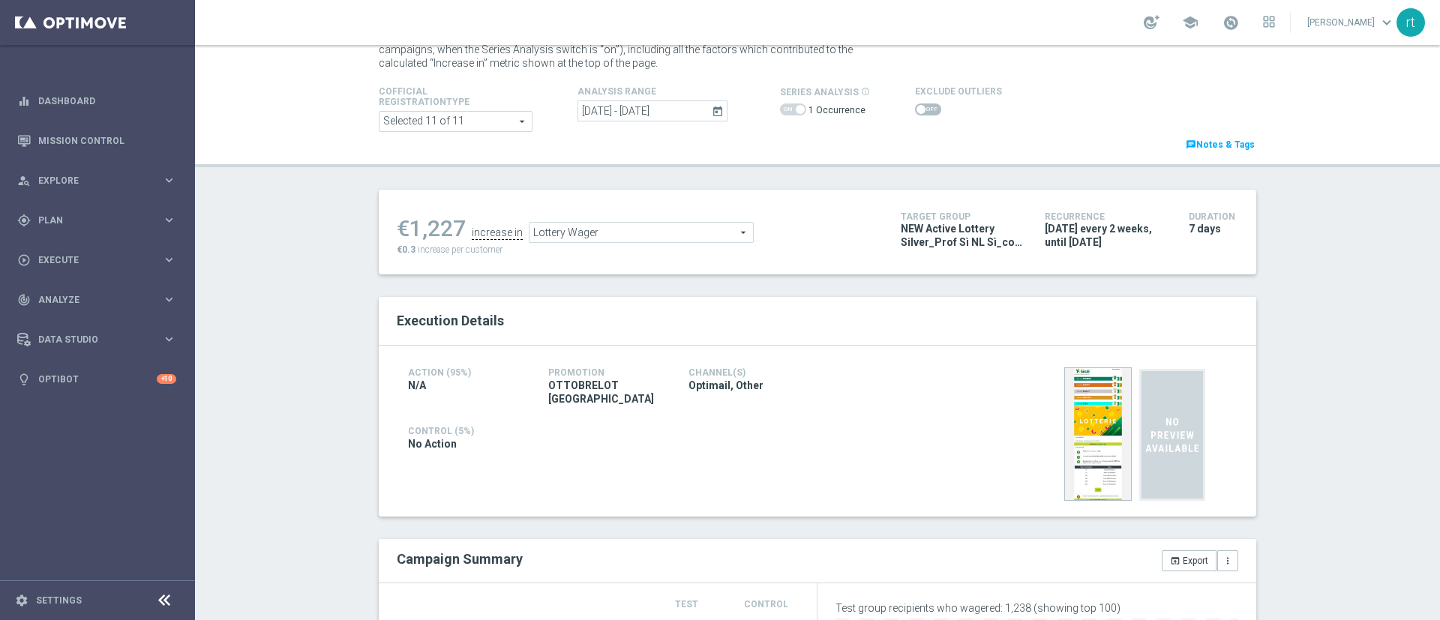
click at [915, 113] on span at bounding box center [928, 110] width 26 height 12
click at [915, 113] on input "checkbox" at bounding box center [928, 110] width 26 height 12
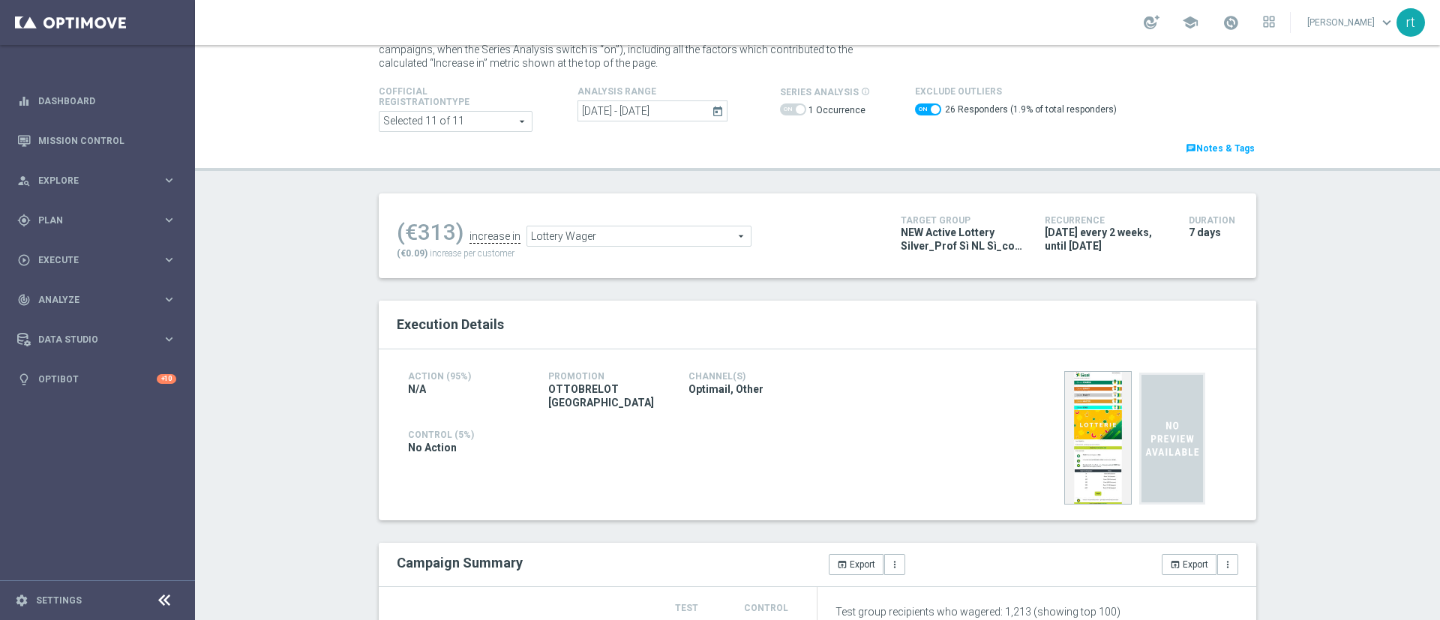
click at [592, 239] on span "Lottery Wager" at bounding box center [639, 237] width 224 height 20
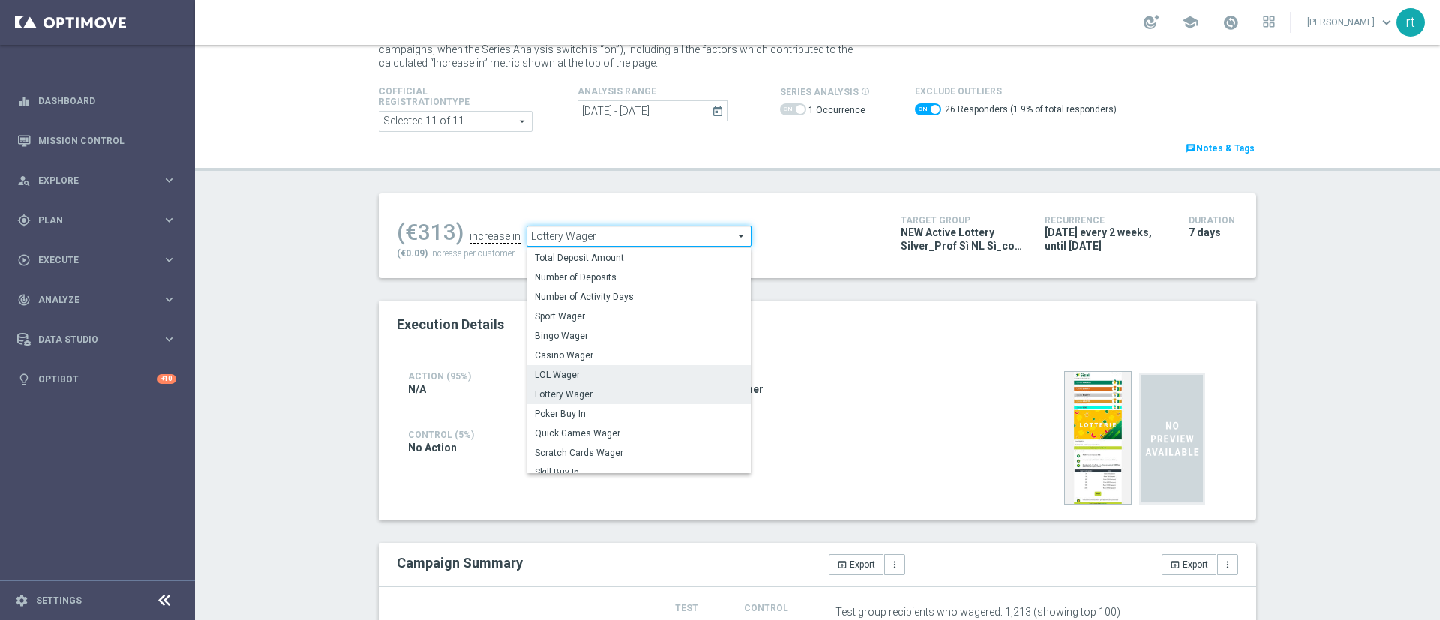
click at [575, 374] on span "LOL Wager" at bounding box center [639, 375] width 209 height 12
checkbox input "false"
type input "LOL Wager"
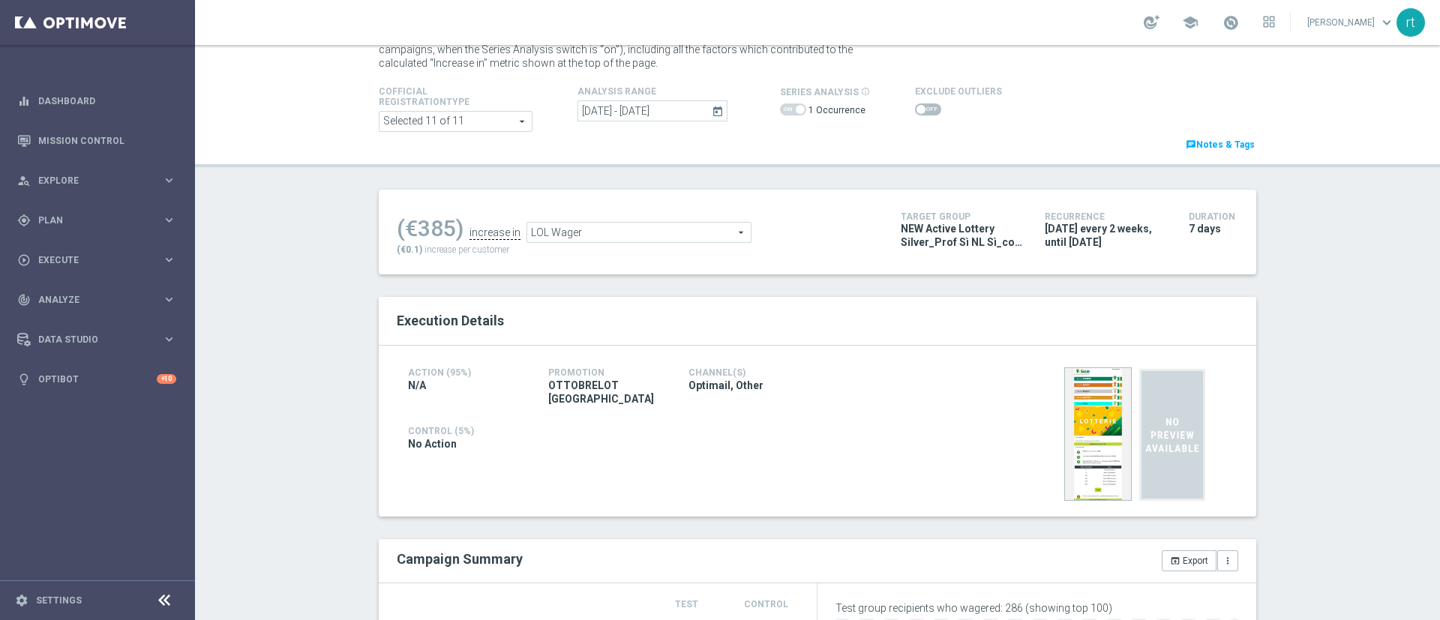
click at [919, 107] on span at bounding box center [928, 110] width 26 height 12
click at [919, 107] on input "checkbox" at bounding box center [928, 110] width 26 height 12
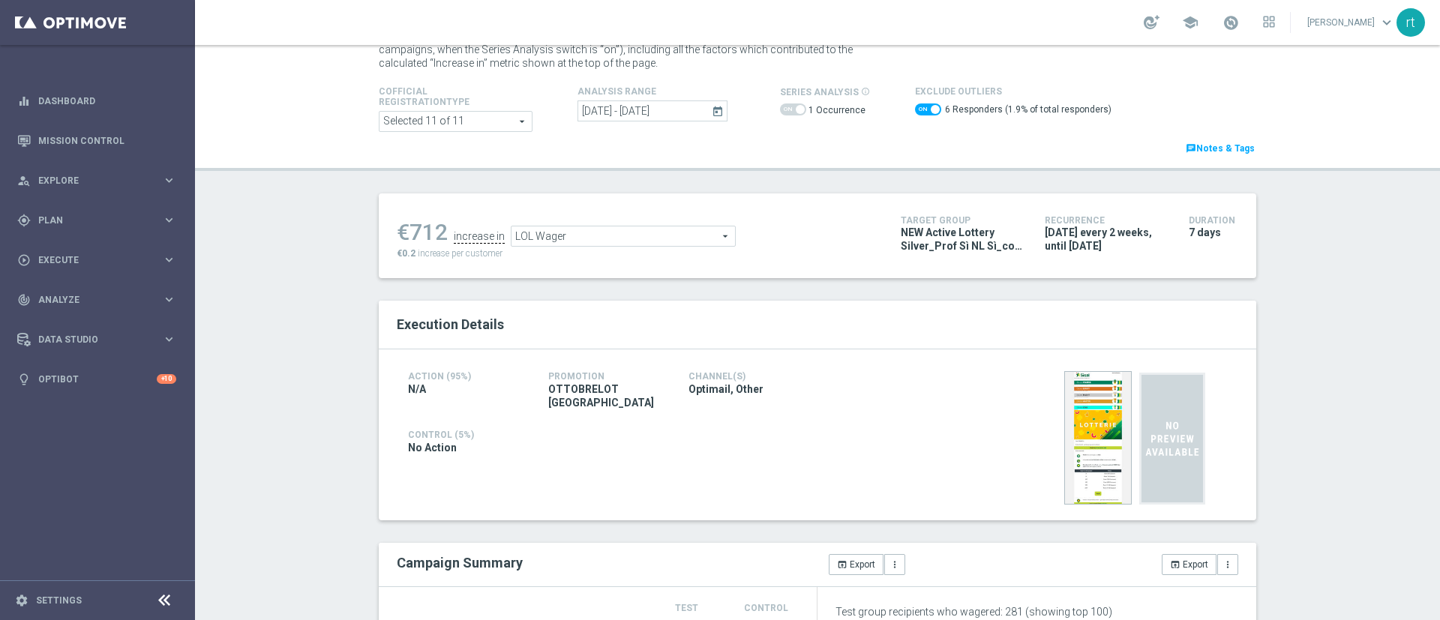
click at [625, 233] on span "LOL Wager" at bounding box center [624, 237] width 224 height 20
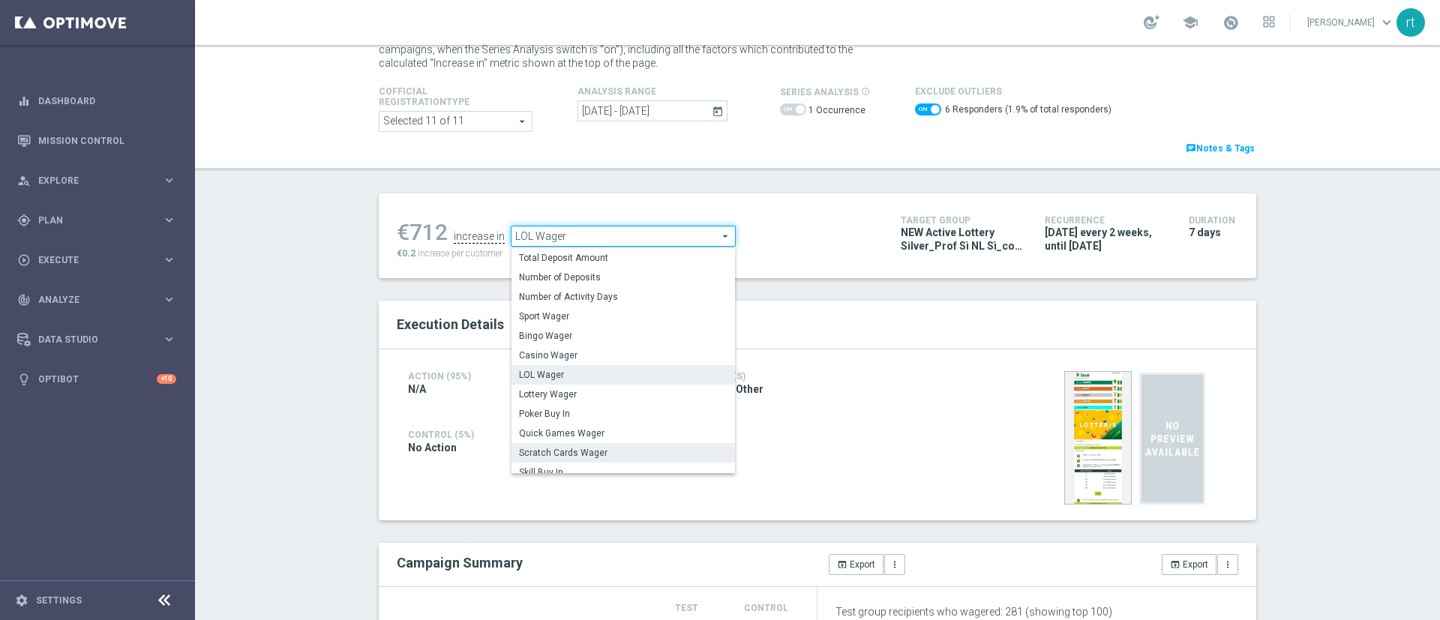
click at [563, 445] on label "Scratch Cards Wager" at bounding box center [624, 453] width 224 height 20
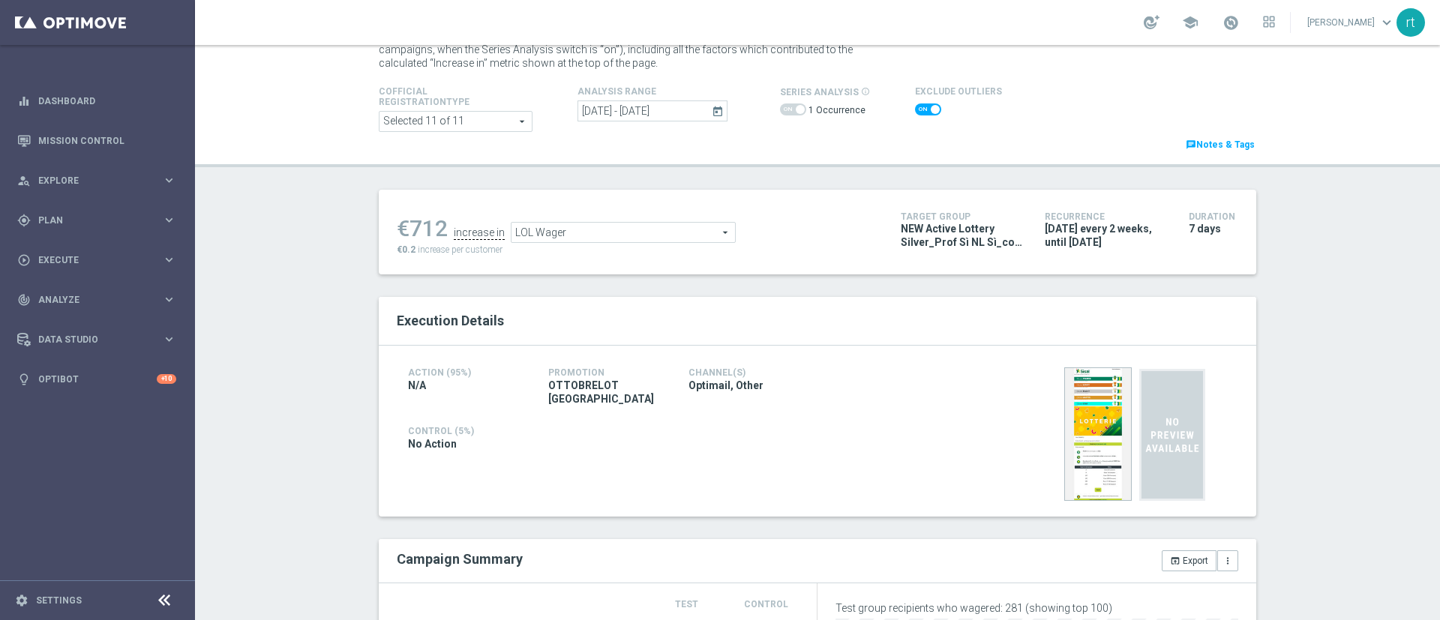
checkbox input "false"
type input "Scratch Cards Wager"
click at [915, 111] on span at bounding box center [928, 110] width 26 height 12
click at [915, 111] on input "checkbox" at bounding box center [928, 110] width 26 height 12
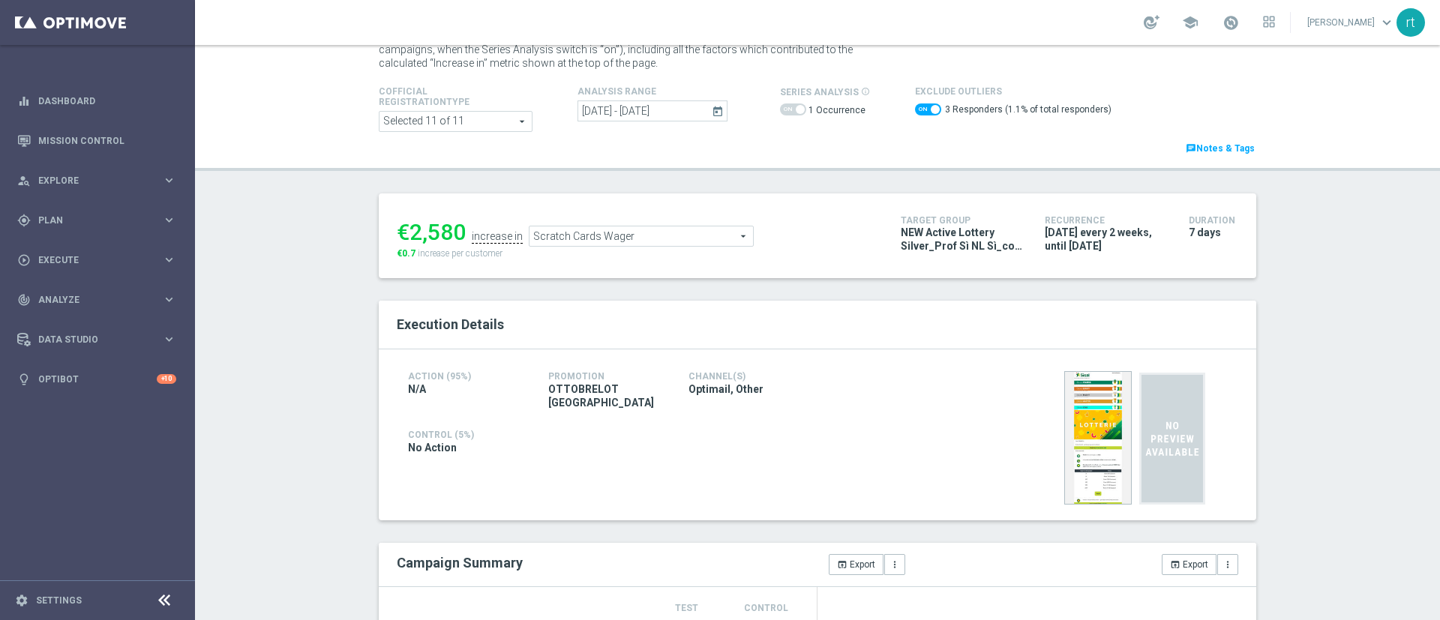
click at [572, 229] on span "Scratch Cards Wager" at bounding box center [642, 237] width 224 height 20
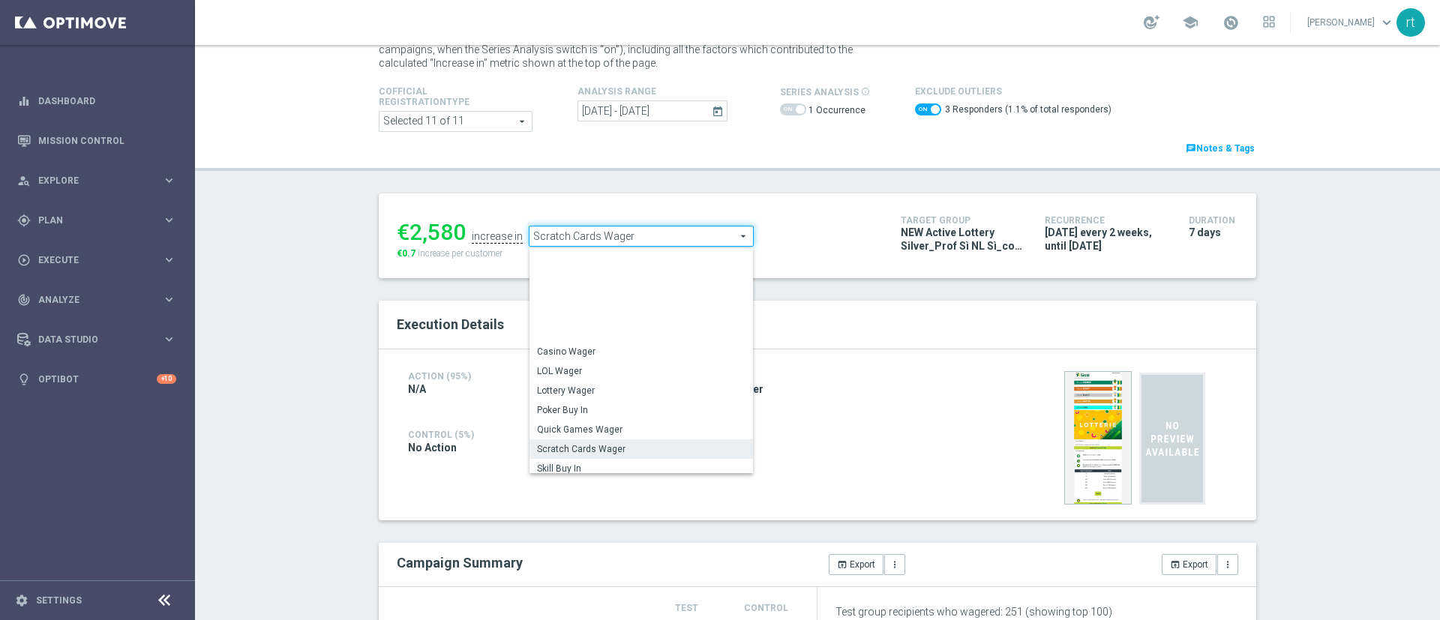
scroll to position [197, 0]
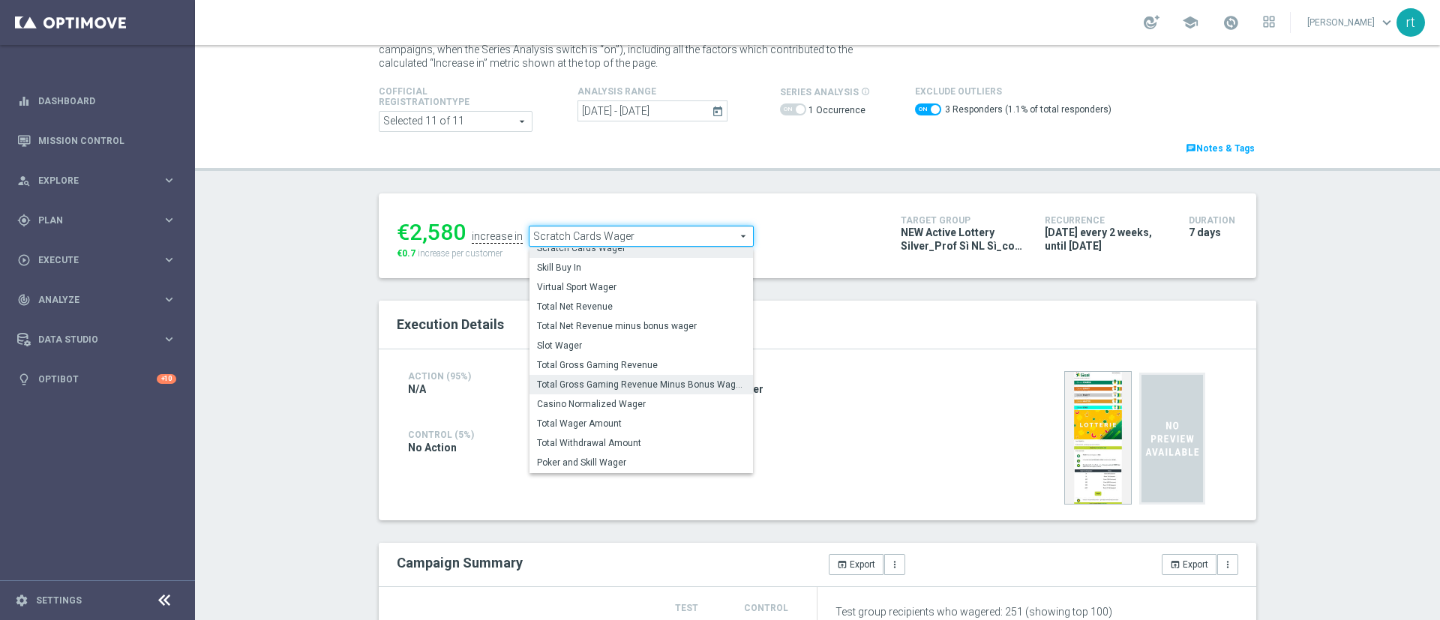
click at [572, 383] on span "Total Gross Gaming Revenue Minus Bonus Wagared" at bounding box center [641, 385] width 209 height 12
checkbox input "false"
type input "Total Gross Gaming Revenue Minus Bonus Wagared"
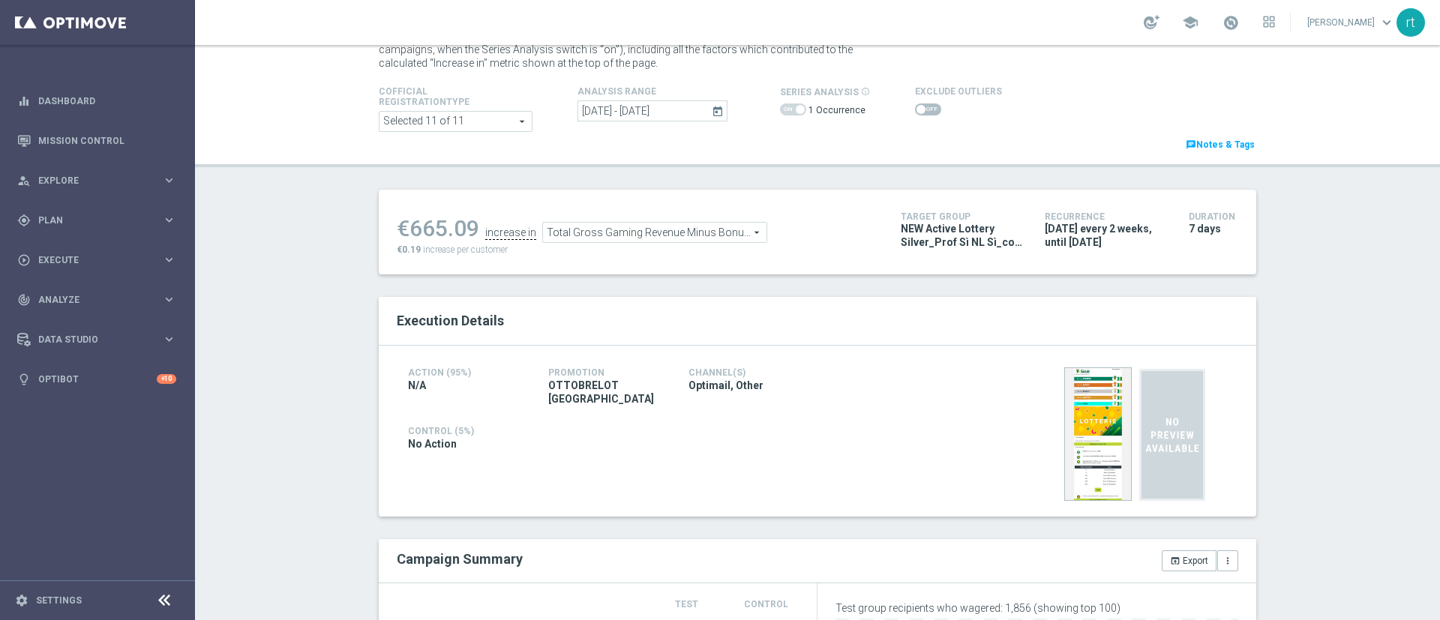
click at [915, 108] on span at bounding box center [928, 110] width 26 height 12
click at [915, 108] on input "checkbox" at bounding box center [928, 110] width 26 height 12
checkbox input "true"
